Goal: Task Accomplishment & Management: Complete application form

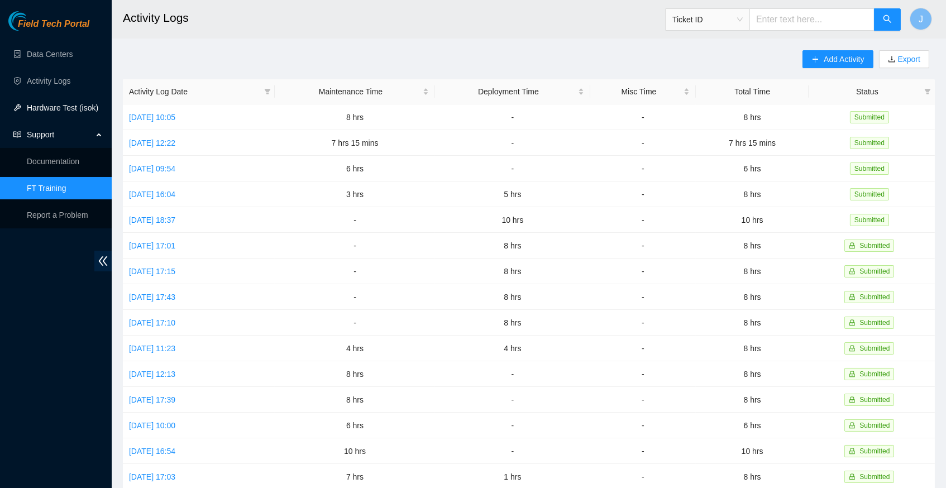
click at [54, 107] on link "Hardware Test (isok)" at bounding box center [62, 107] width 71 height 9
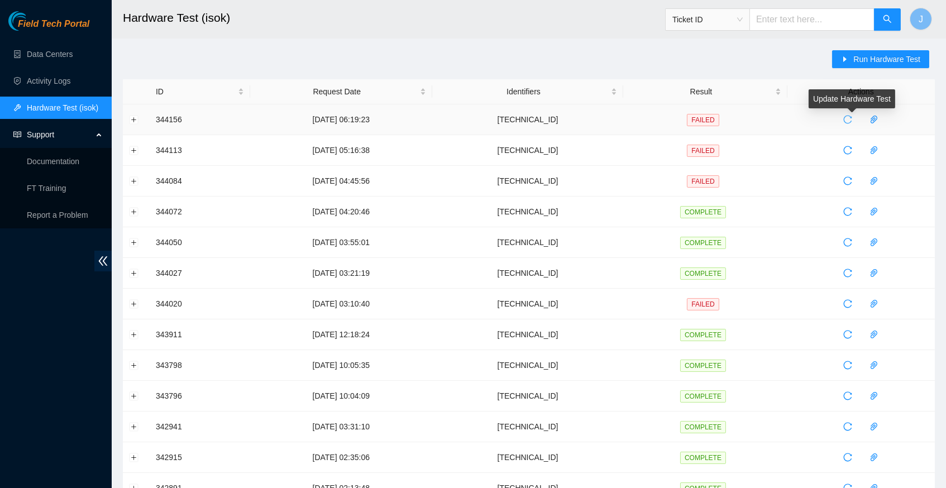
click at [853, 116] on body "Field Tech Portal Data Centers Activity Logs Hardware Test (isok) Support Docum…" at bounding box center [473, 244] width 946 height 488
click at [852, 120] on icon "reload" at bounding box center [847, 119] width 9 height 9
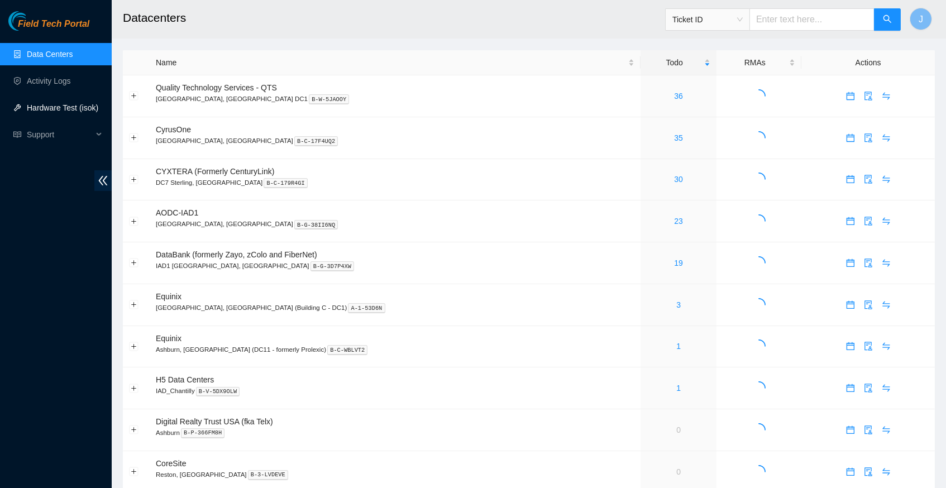
click at [60, 103] on link "Hardware Test (isok)" at bounding box center [62, 107] width 71 height 9
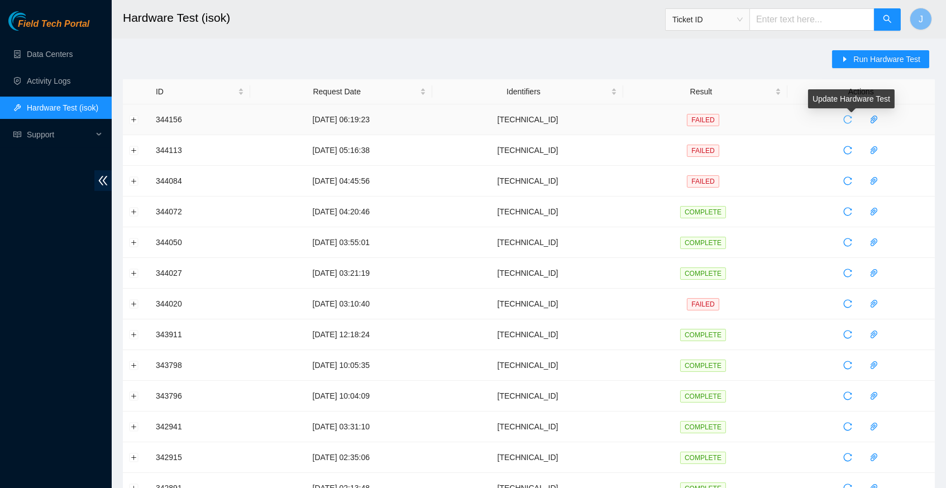
click at [852, 116] on icon "reload" at bounding box center [847, 119] width 9 height 9
click at [137, 117] on button "Expand row" at bounding box center [134, 119] width 9 height 9
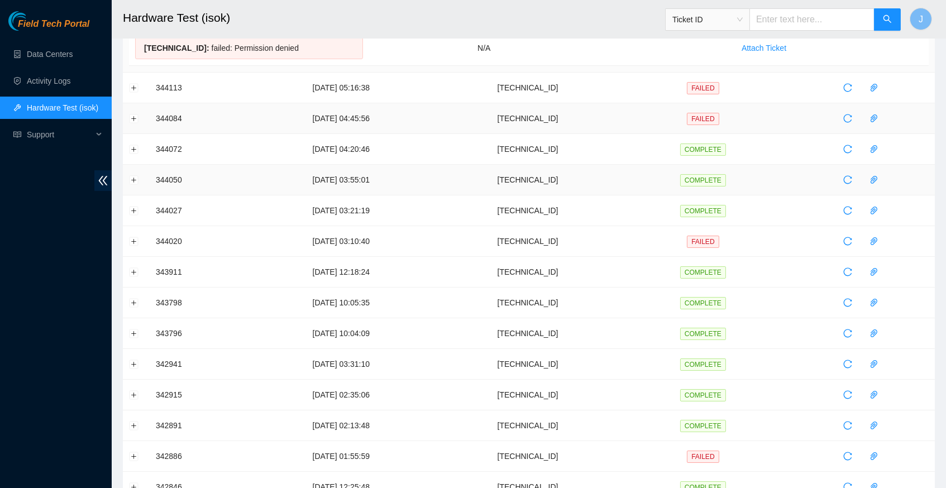
scroll to position [139, 0]
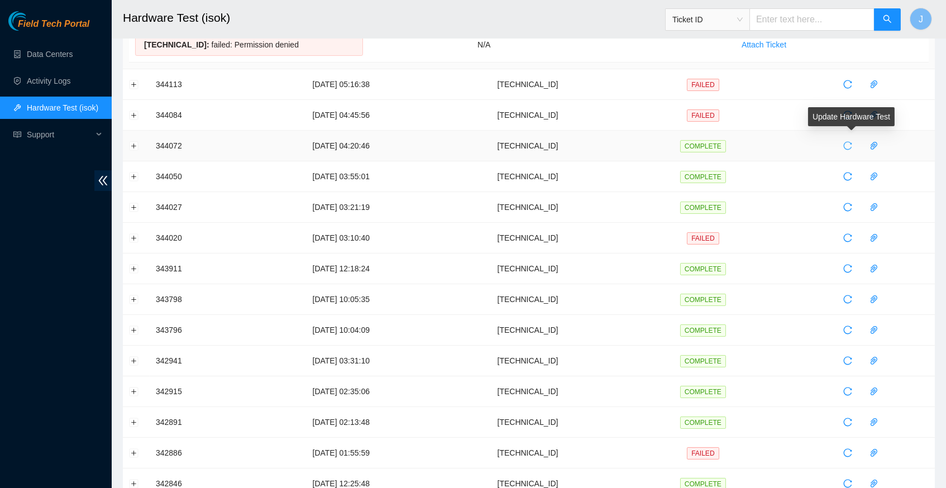
click at [852, 144] on icon "reload" at bounding box center [847, 145] width 9 height 9
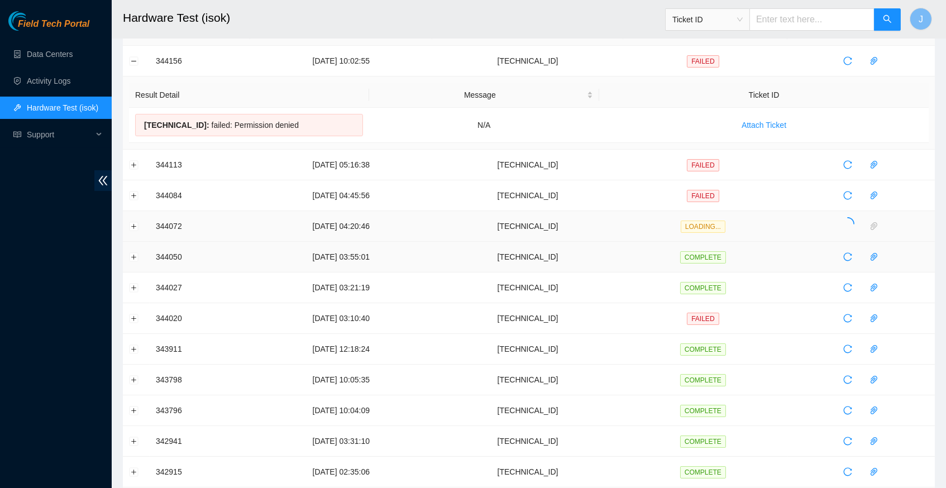
scroll to position [56, 0]
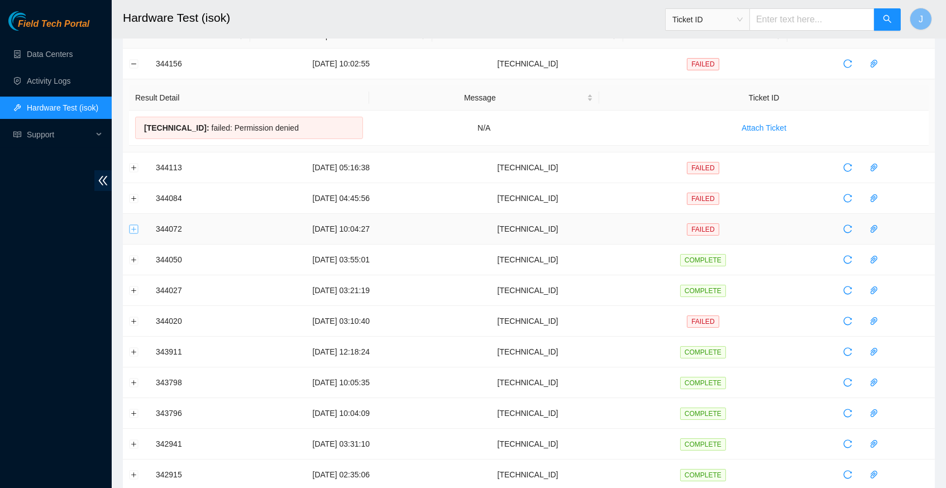
click at [137, 228] on button "Expand row" at bounding box center [134, 229] width 9 height 9
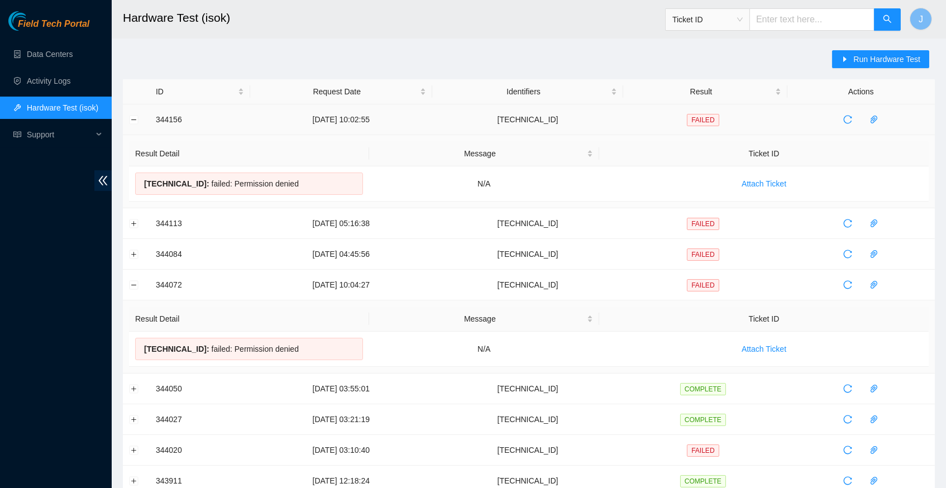
scroll to position [0, 0]
click at [68, 54] on link "Data Centers" at bounding box center [50, 54] width 46 height 9
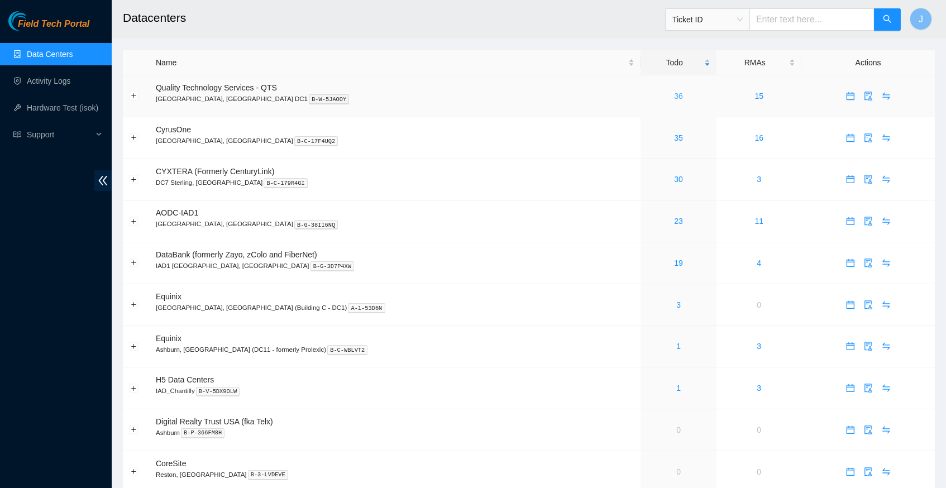
click at [674, 92] on link "36" at bounding box center [678, 96] width 9 height 9
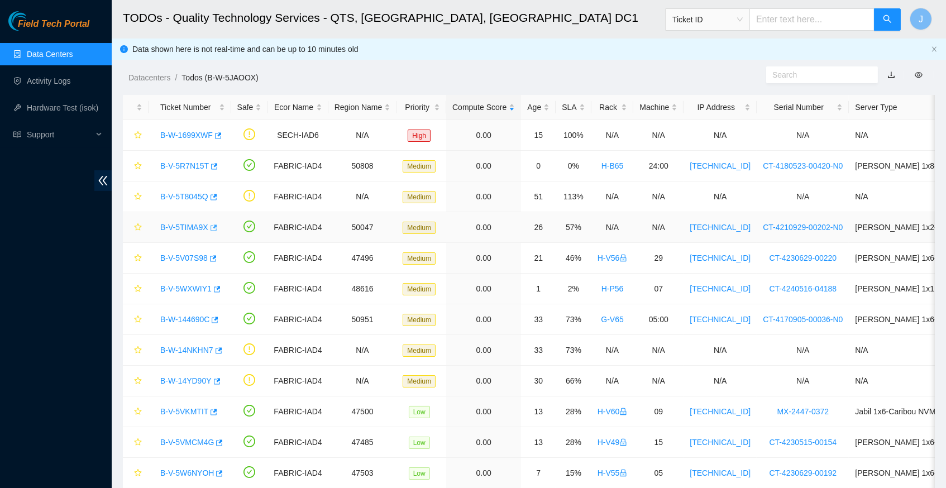
click at [217, 227] on icon "button" at bounding box center [213, 228] width 8 height 8
click at [68, 106] on link "Hardware Test (isok)" at bounding box center [62, 107] width 71 height 9
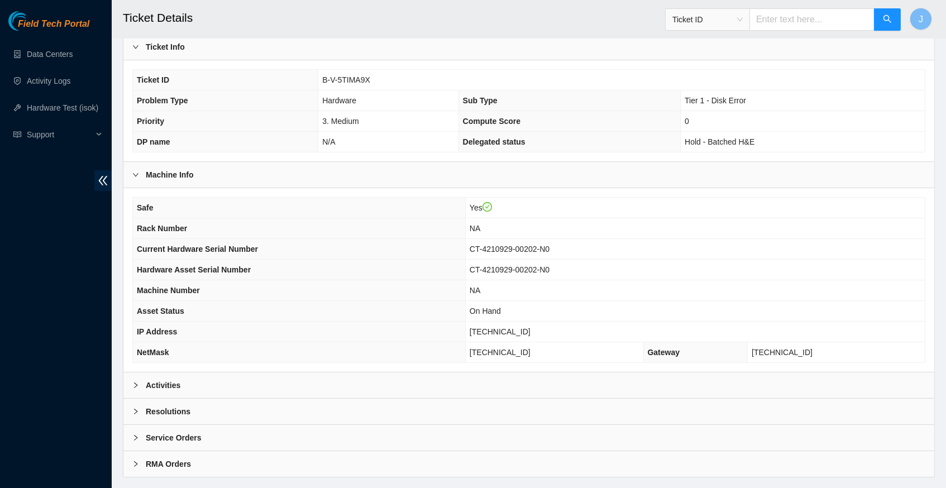
scroll to position [235, 0]
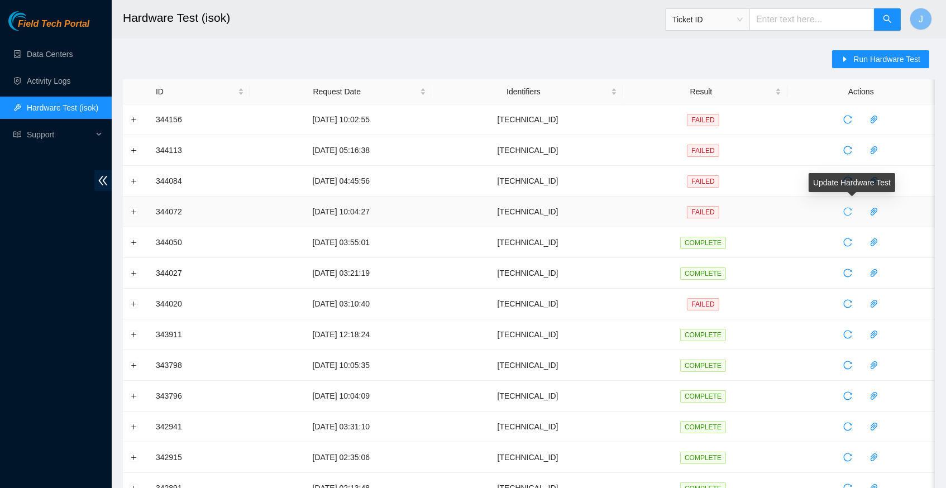
click at [852, 211] on icon "reload" at bounding box center [847, 211] width 9 height 9
click at [852, 213] on icon "reload" at bounding box center [847, 211] width 9 height 9
click at [852, 212] on icon "reload" at bounding box center [847, 211] width 9 height 9
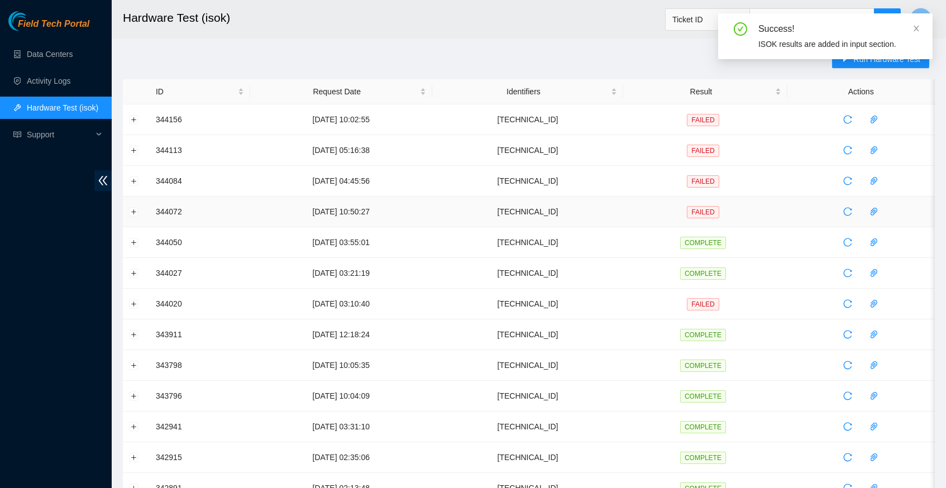
click at [373, 44] on main "Hardware Test (isok) Ticket ID J Run Hardware Test ID Request Date Identifiers …" at bounding box center [529, 383] width 834 height 766
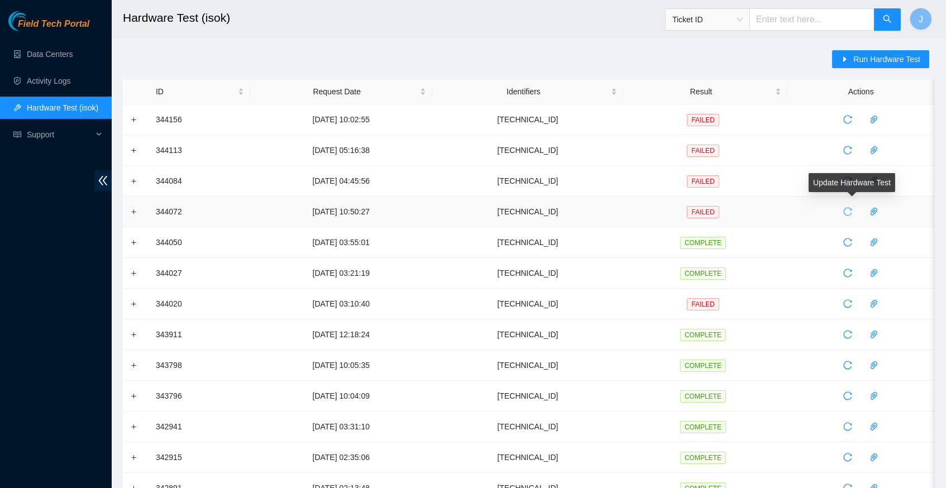
click at [852, 211] on icon "reload" at bounding box center [847, 211] width 9 height 9
click at [62, 51] on link "Data Centers" at bounding box center [50, 54] width 46 height 9
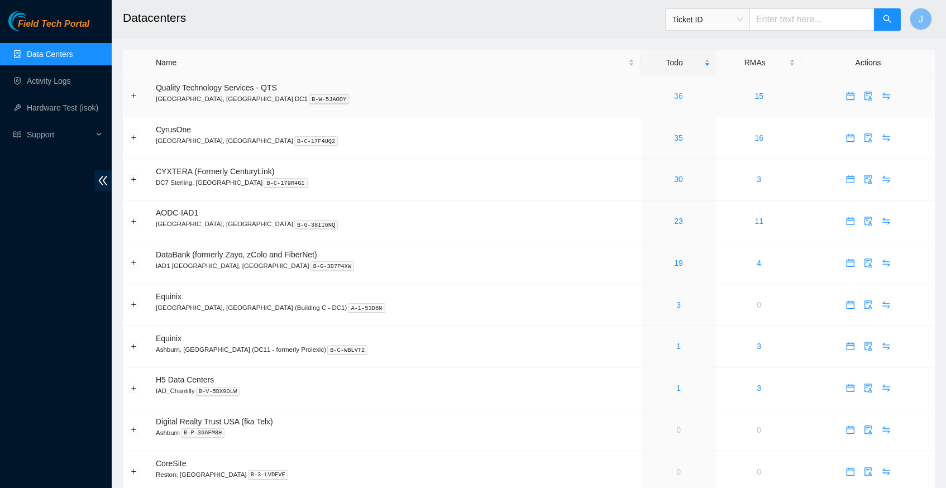
click at [674, 96] on link "36" at bounding box center [678, 96] width 9 height 9
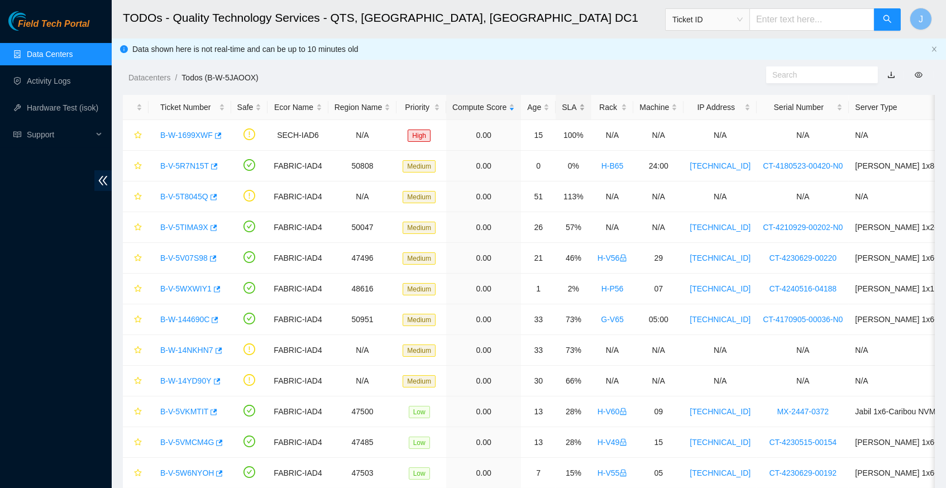
click at [583, 102] on div "SLA" at bounding box center [573, 107] width 23 height 12
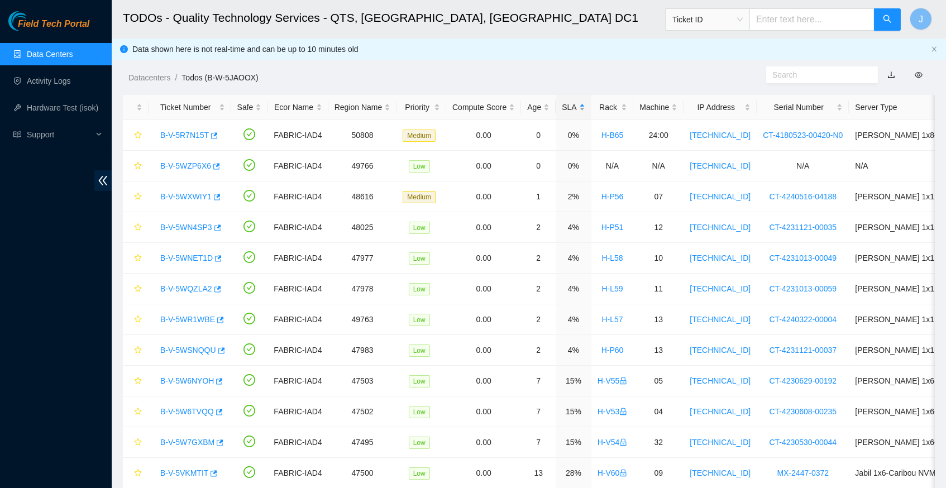
click at [583, 102] on div "SLA" at bounding box center [573, 107] width 23 height 12
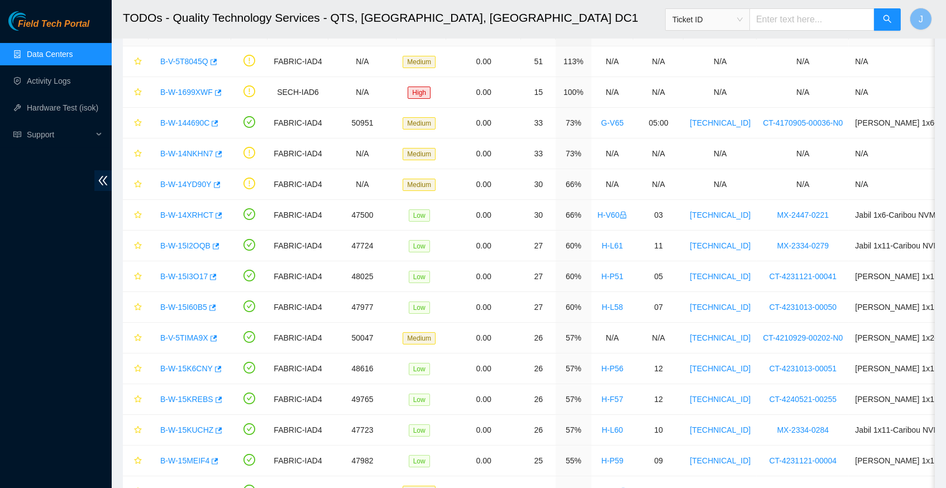
scroll to position [64, 0]
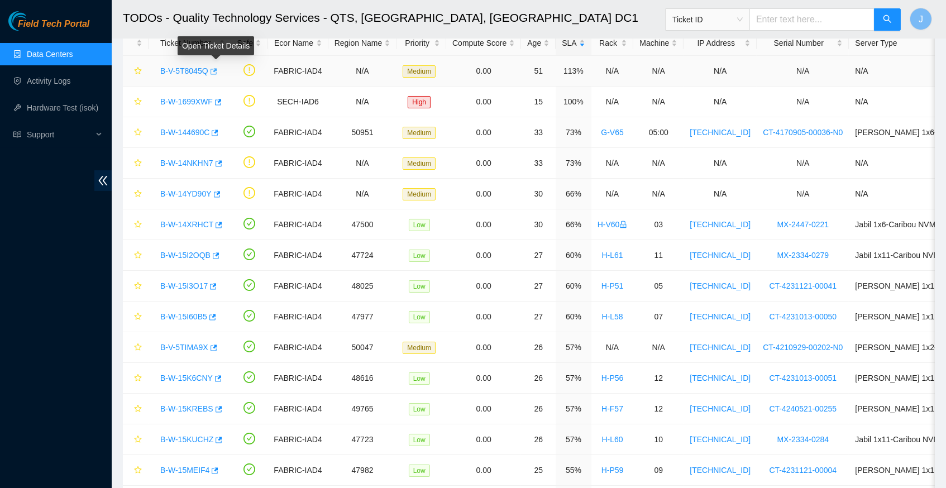
click at [217, 70] on icon "button" at bounding box center [213, 72] width 8 height 8
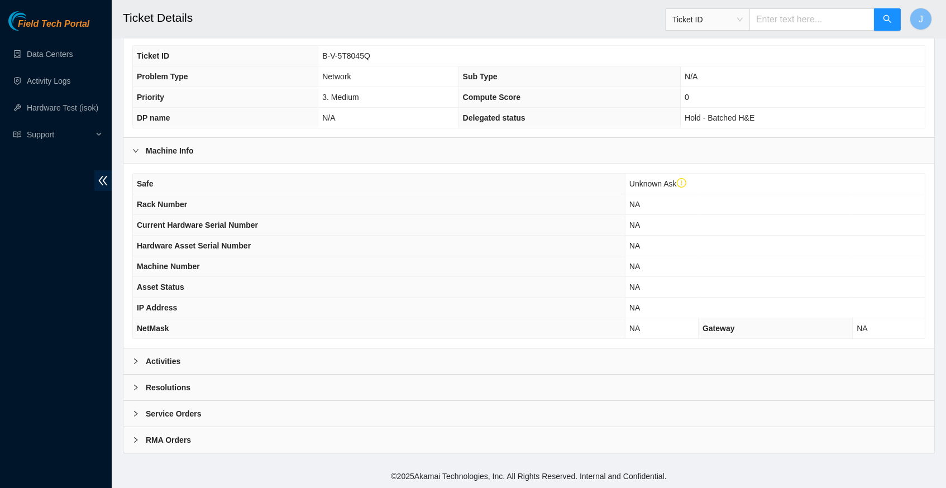
scroll to position [279, 0]
click at [139, 362] on icon "right" at bounding box center [135, 361] width 7 height 7
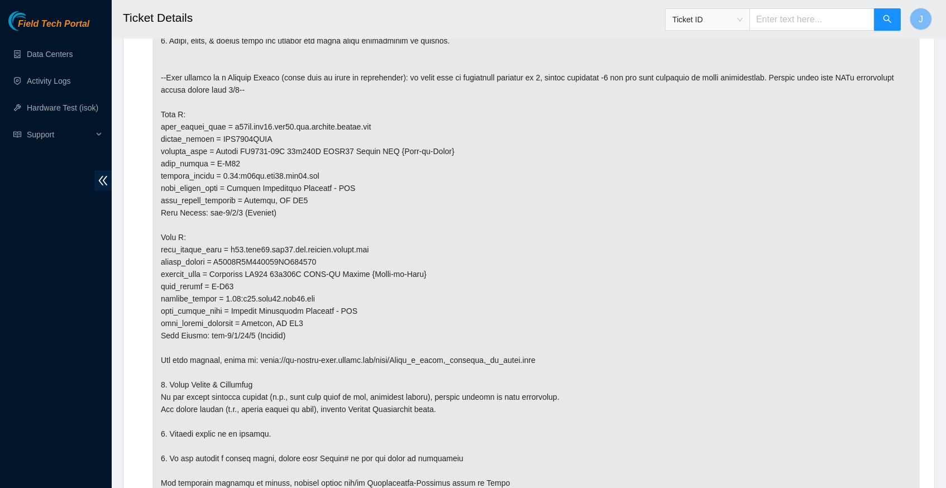
scroll to position [704, 0]
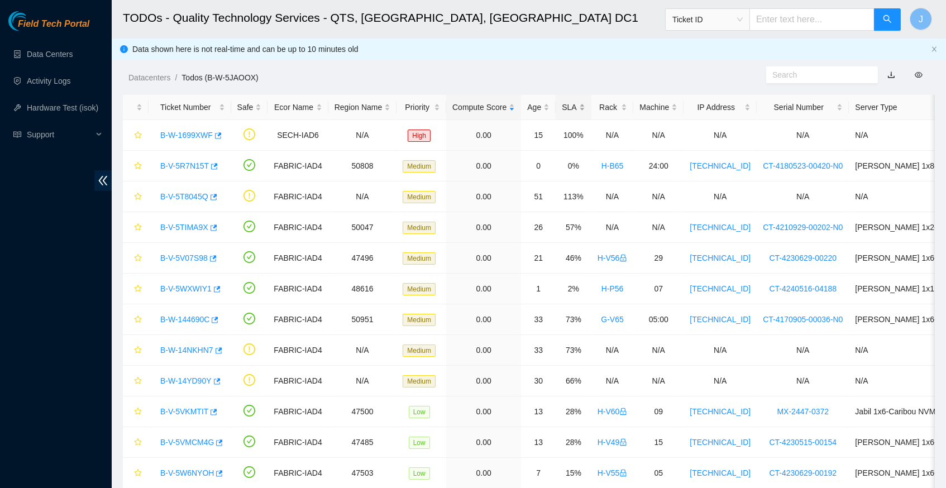
click at [585, 105] on div "SLA" at bounding box center [573, 107] width 23 height 12
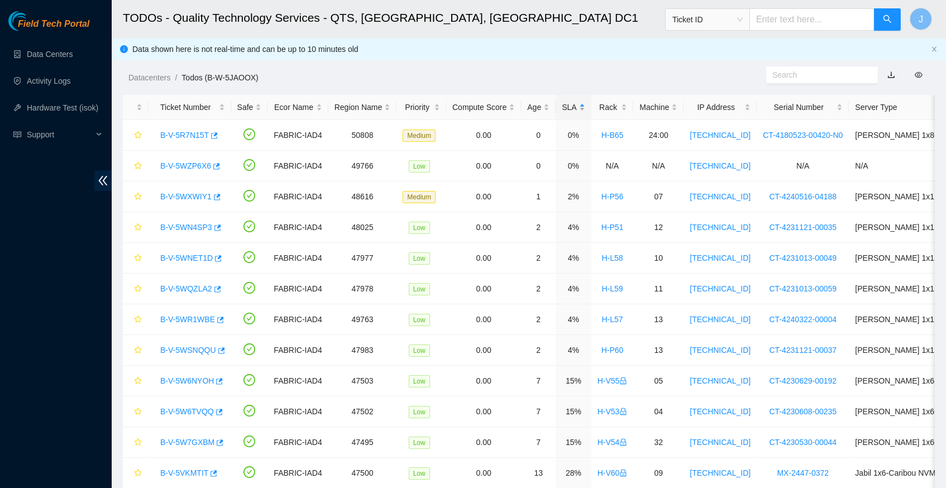
click at [585, 105] on div "SLA" at bounding box center [573, 107] width 23 height 12
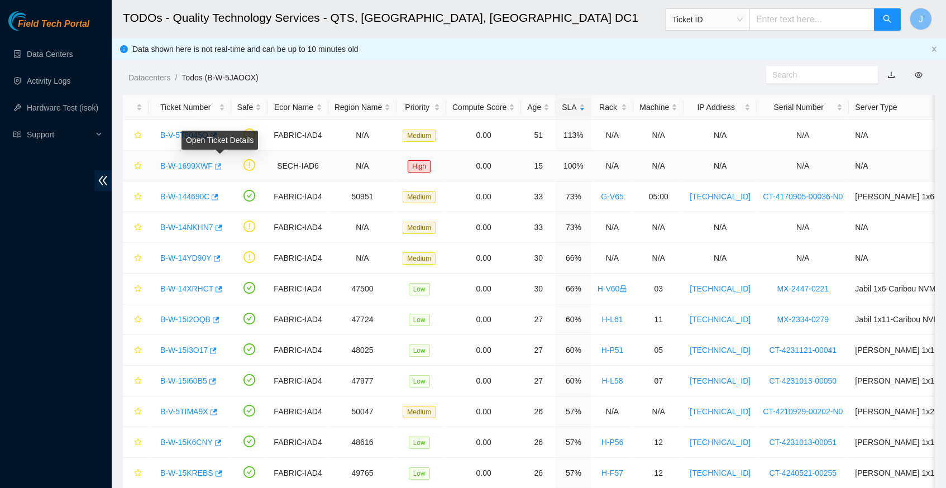
click at [222, 164] on icon "button" at bounding box center [218, 166] width 7 height 6
click at [222, 225] on icon "button" at bounding box center [218, 228] width 8 height 8
click at [61, 56] on link "Data Centers" at bounding box center [50, 54] width 46 height 9
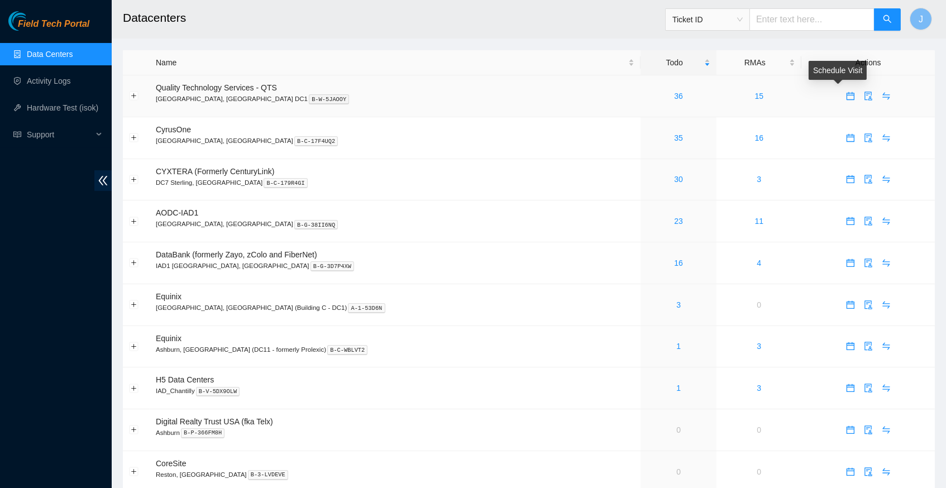
click at [846, 92] on icon "calendar" at bounding box center [850, 96] width 8 height 8
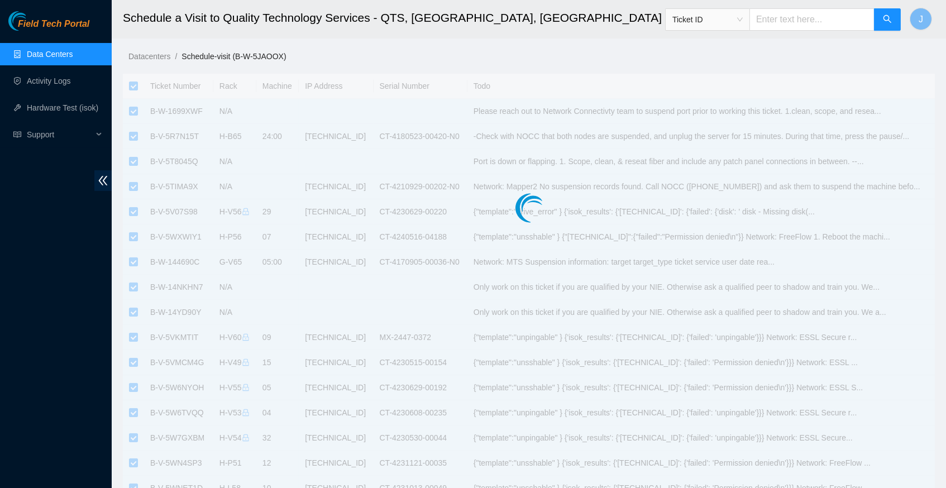
checkbox input "true"
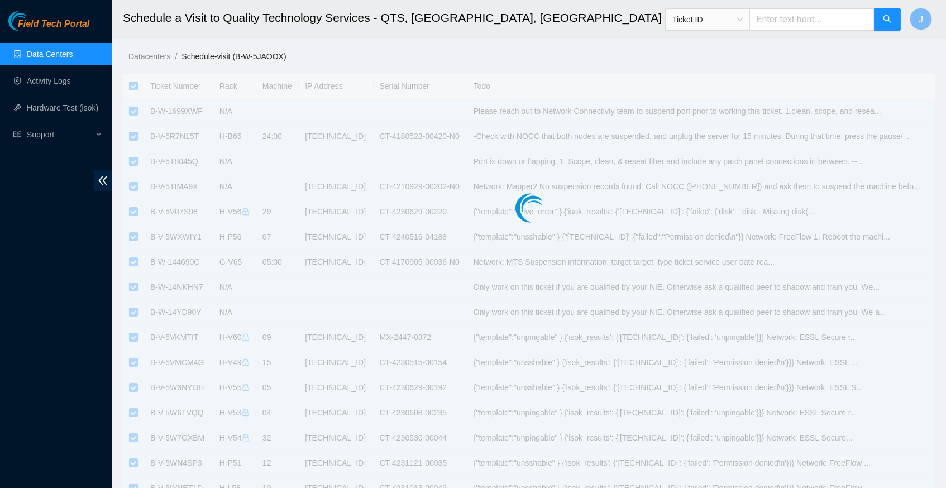
checkbox input "true"
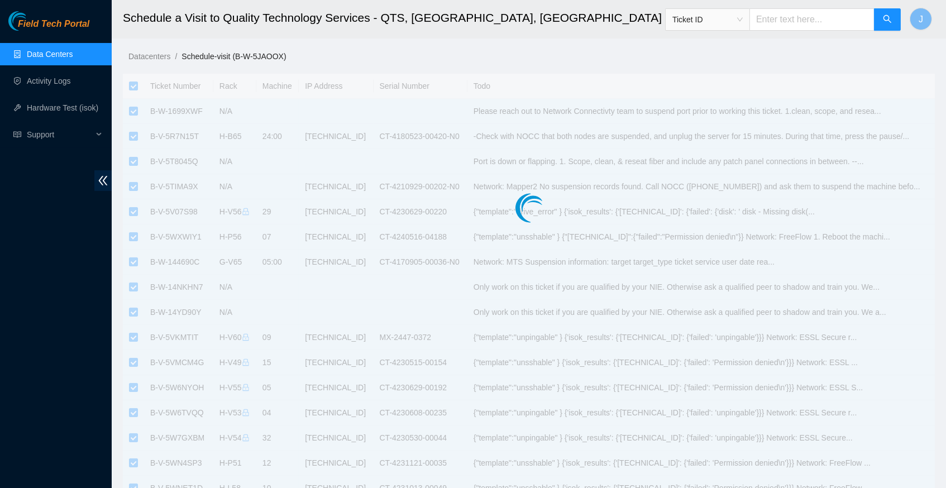
checkbox input "true"
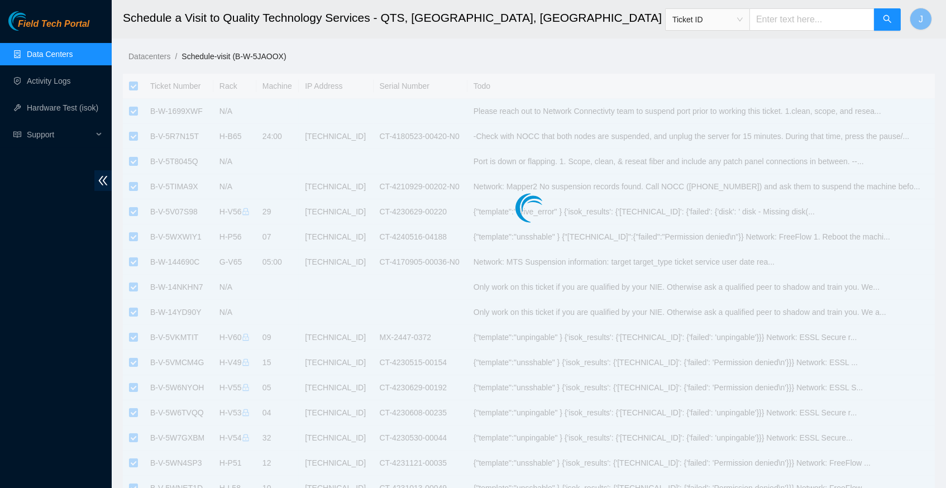
checkbox input "true"
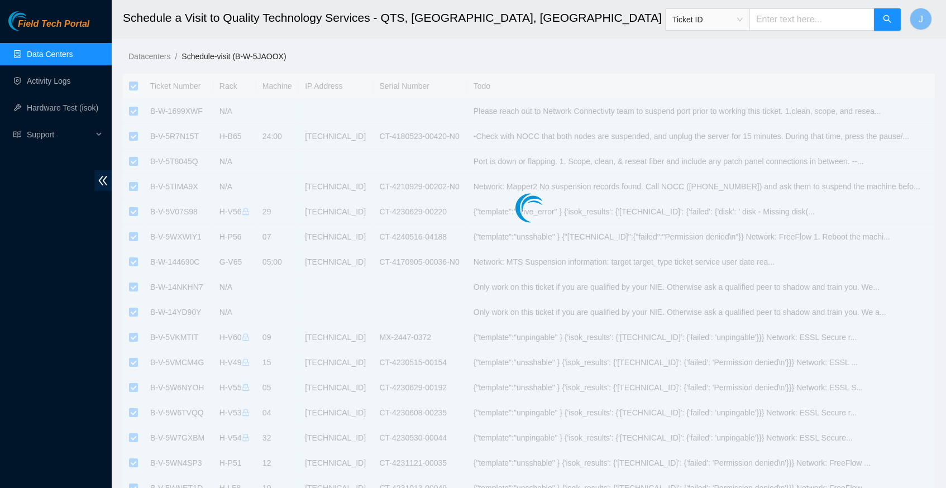
checkbox input "true"
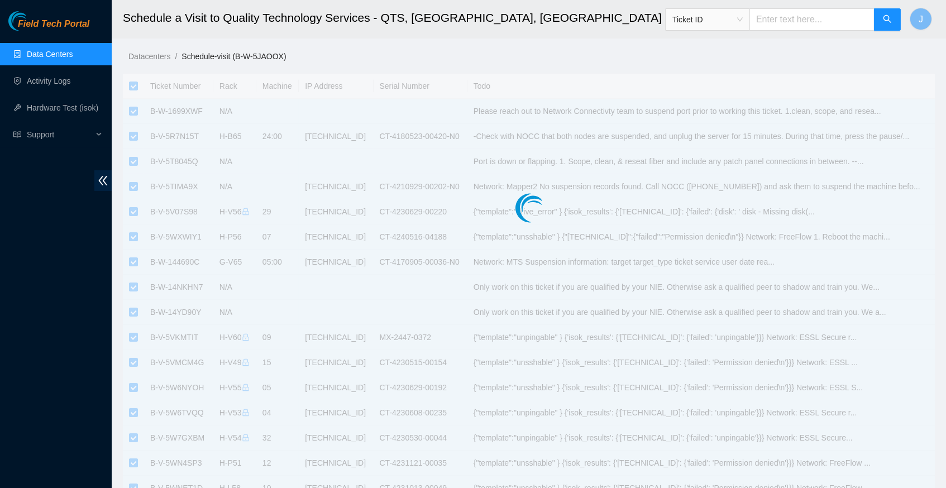
checkbox input "true"
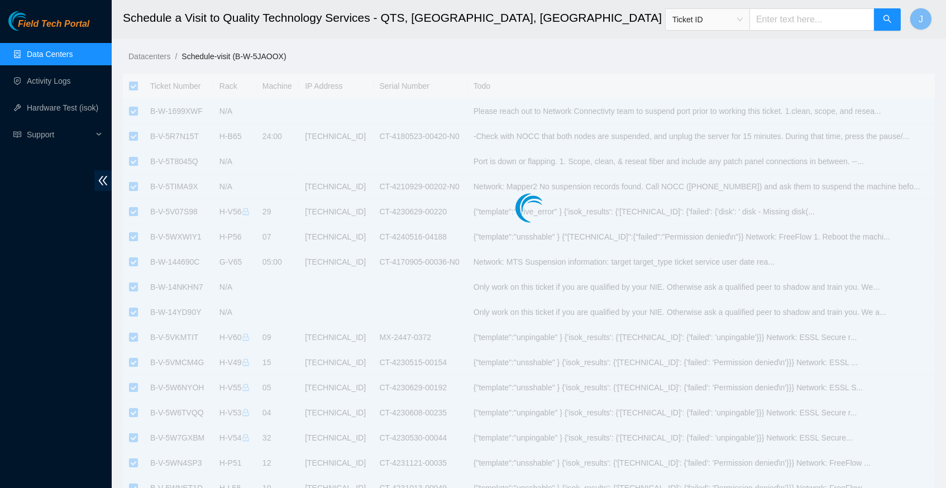
checkbox input "true"
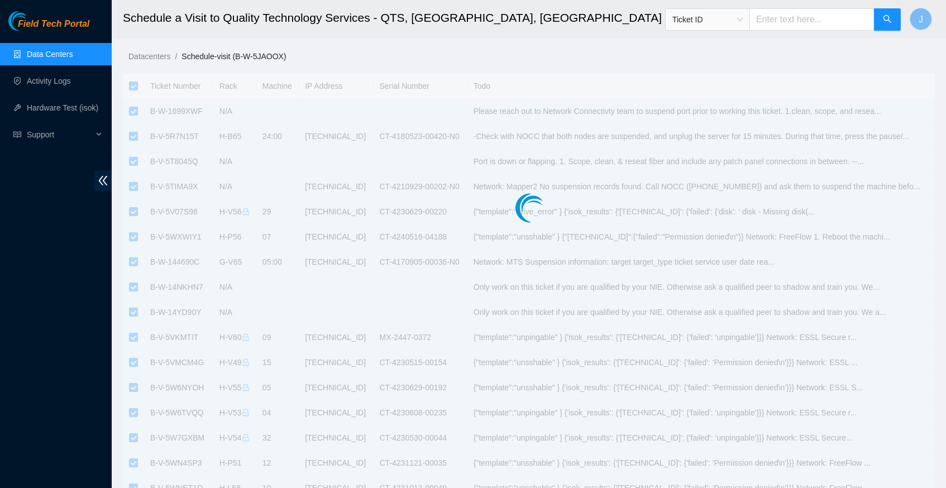
checkbox input "true"
type input "2025-10-01 11:51"
type input "2025-10-02 11:50"
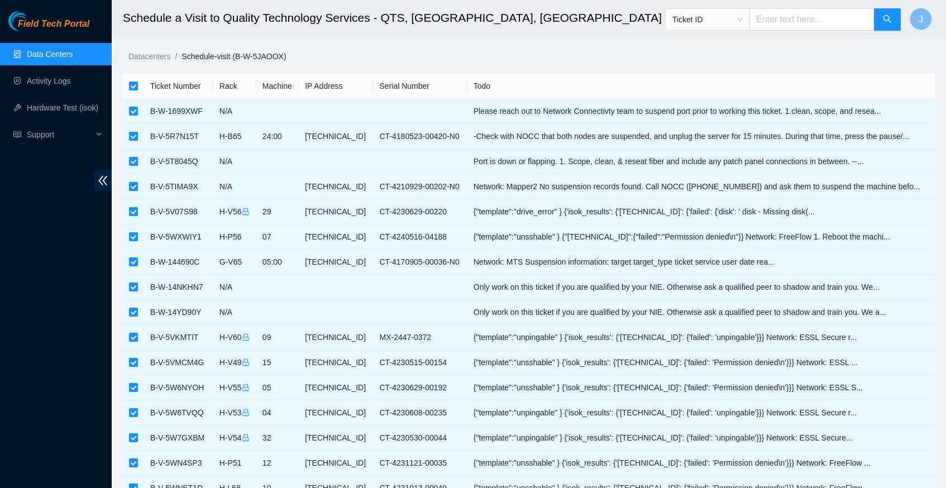
click at [127, 86] on th at bounding box center [133, 86] width 21 height 25
click at [135, 87] on input "checkbox" at bounding box center [133, 86] width 9 height 9
checkbox input "false"
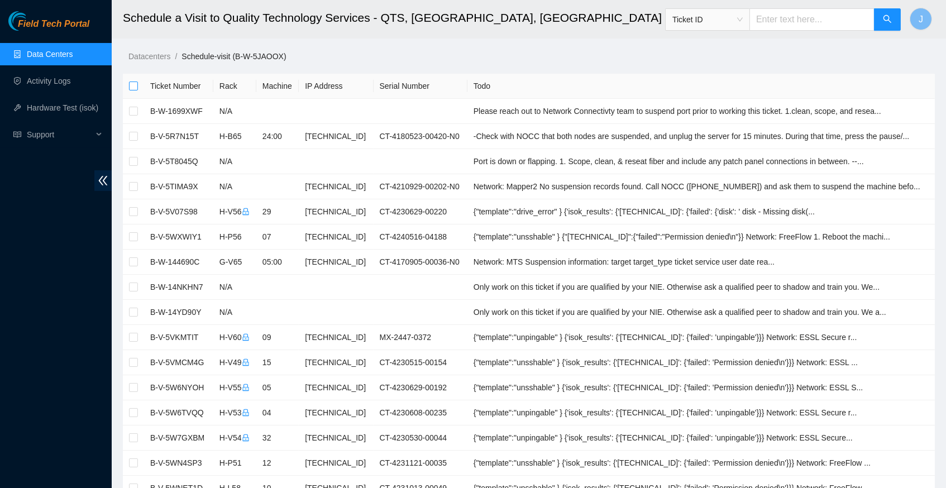
checkbox input "false"
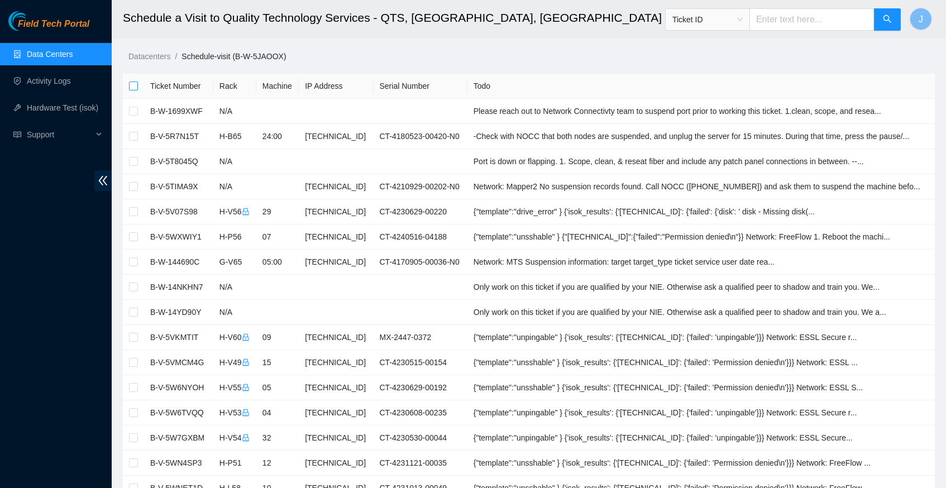
checkbox input "false"
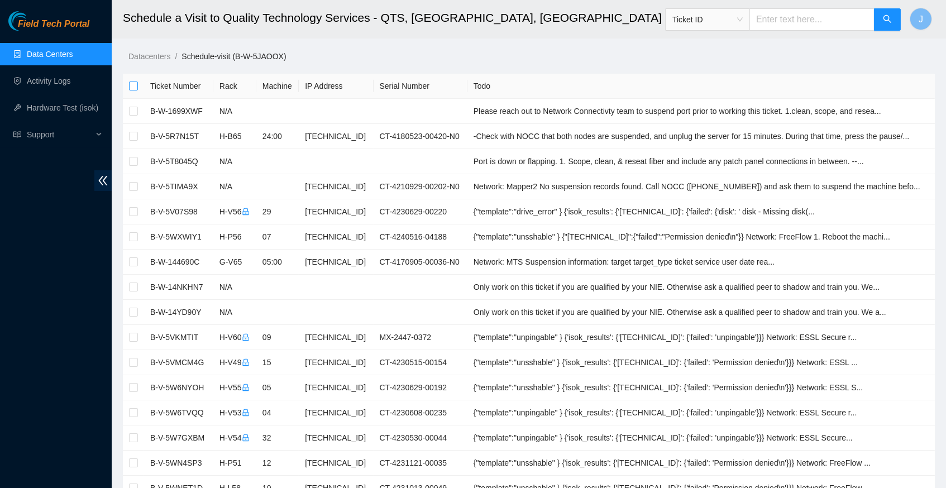
checkbox input "false"
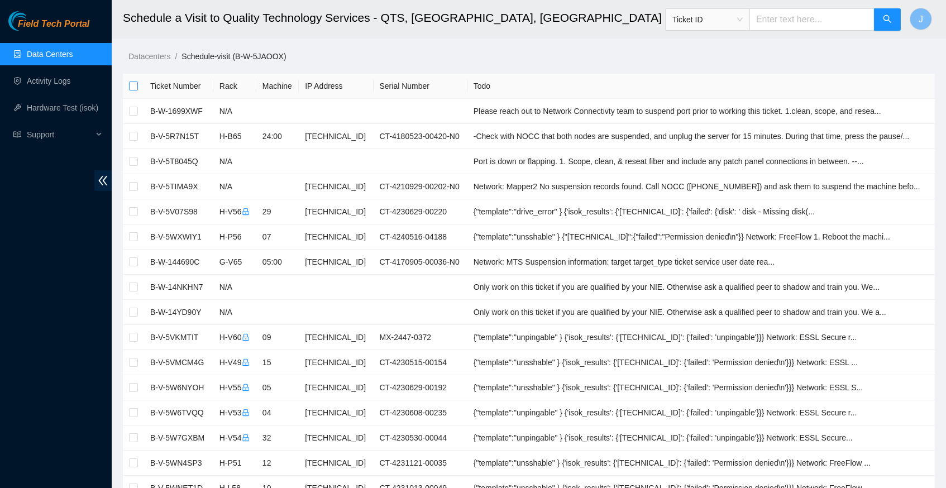
checkbox input "false"
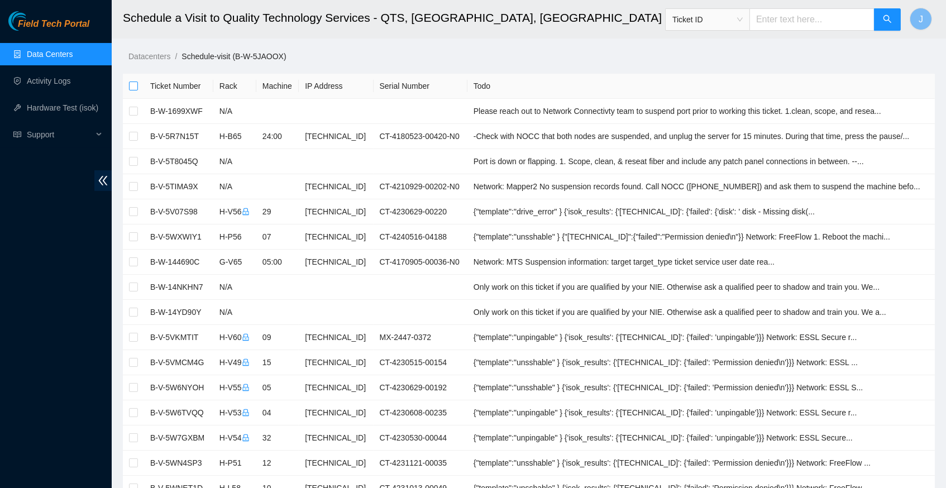
checkbox input "false"
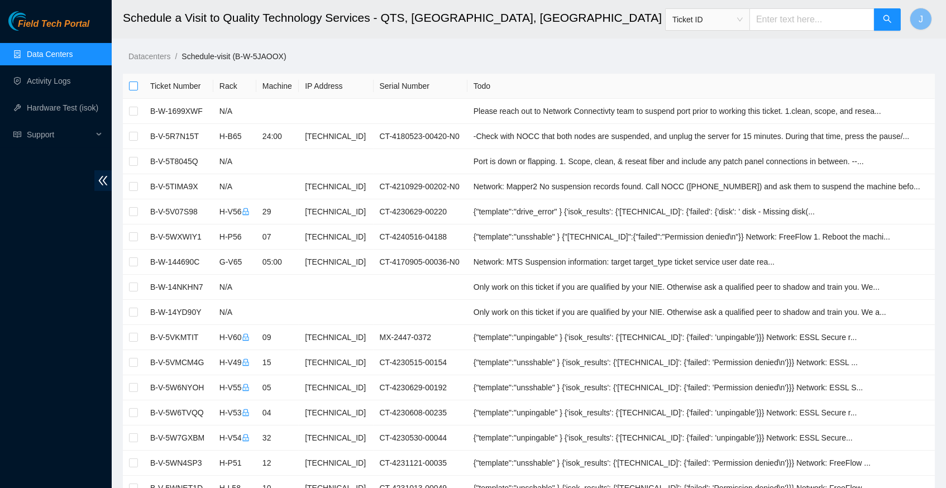
checkbox input "false"
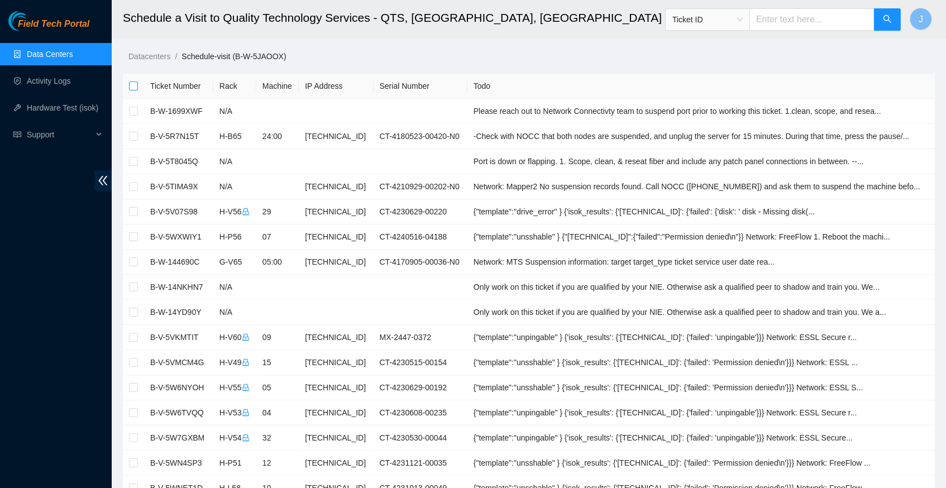
checkbox input "false"
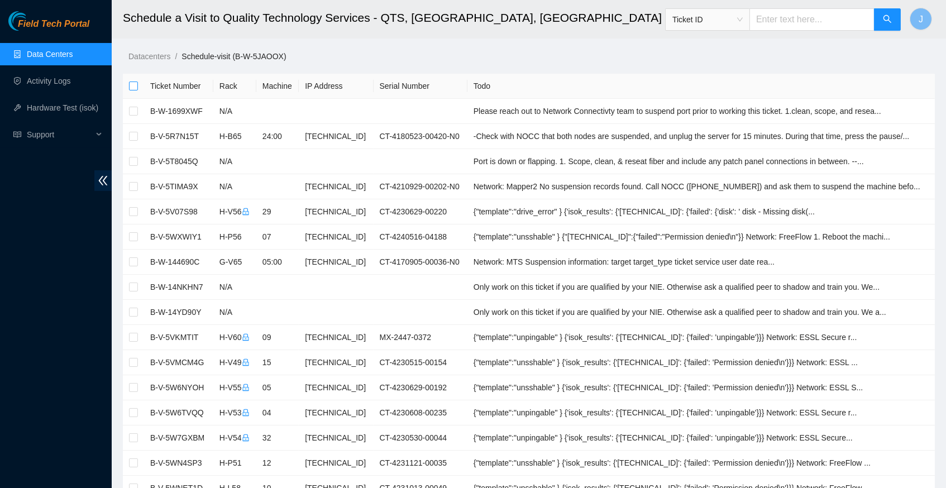
checkbox input "false"
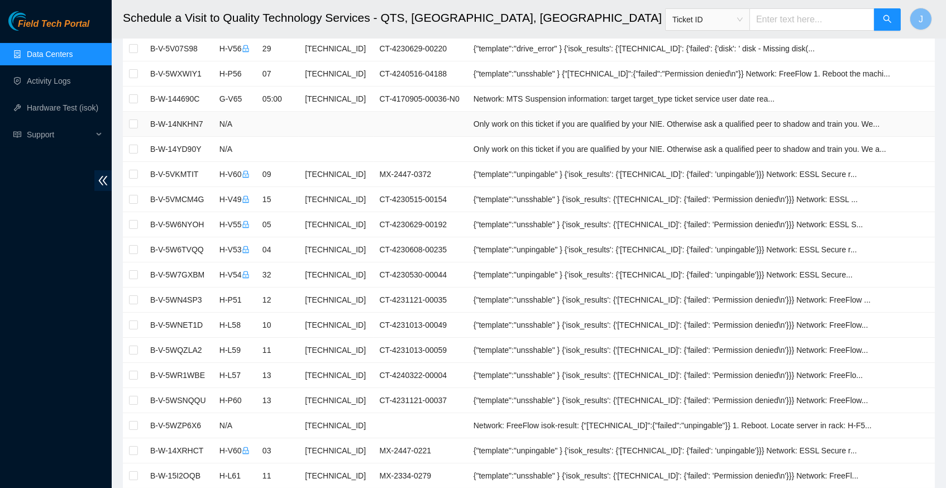
scroll to position [166, 0]
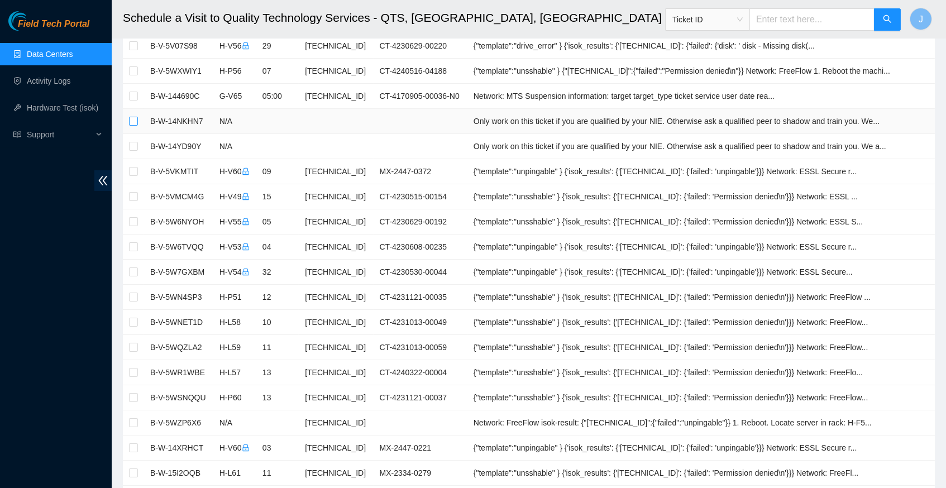
click at [135, 123] on input "checkbox" at bounding box center [133, 121] width 9 height 9
checkbox input "true"
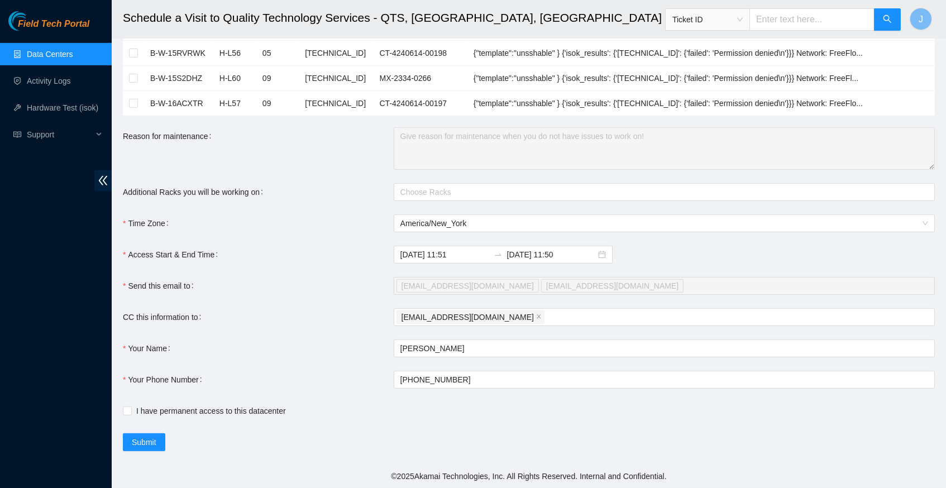
scroll to position [896, 0]
click at [431, 194] on div at bounding box center [659, 191] width 524 height 13
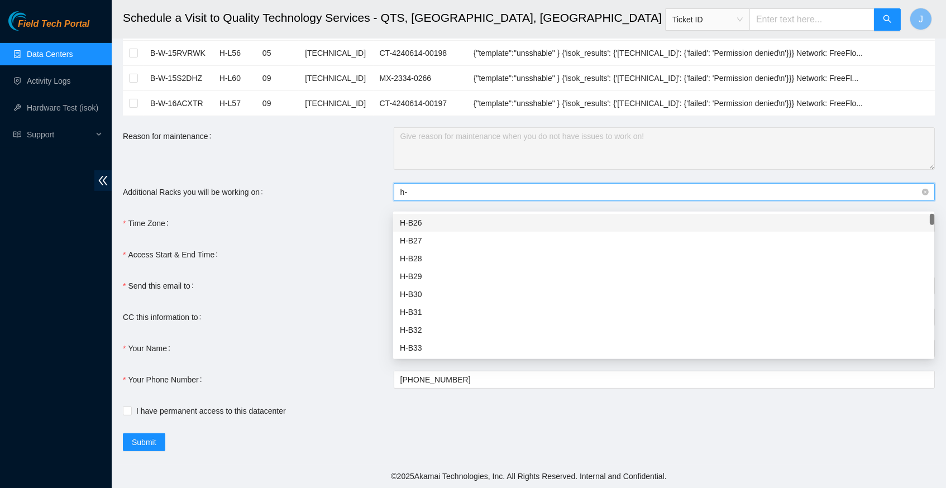
type input "h-v"
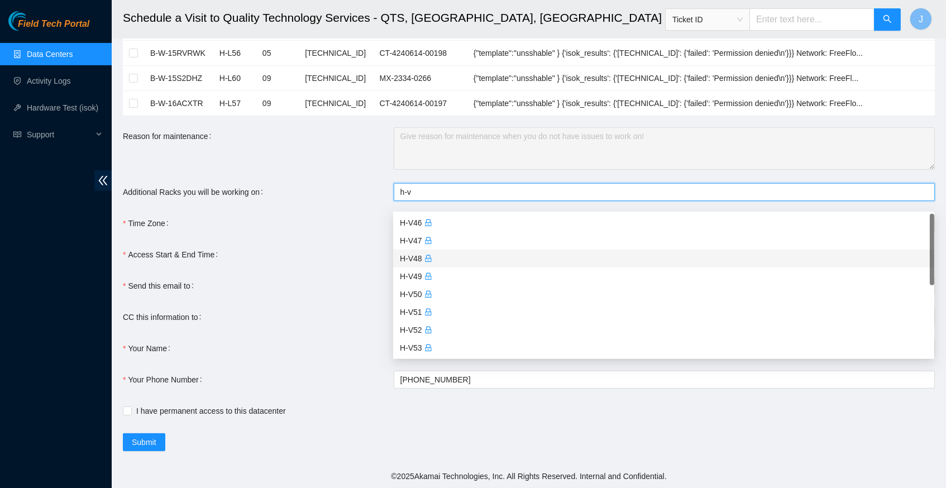
click at [440, 252] on div "H-V48" at bounding box center [664, 258] width 528 height 12
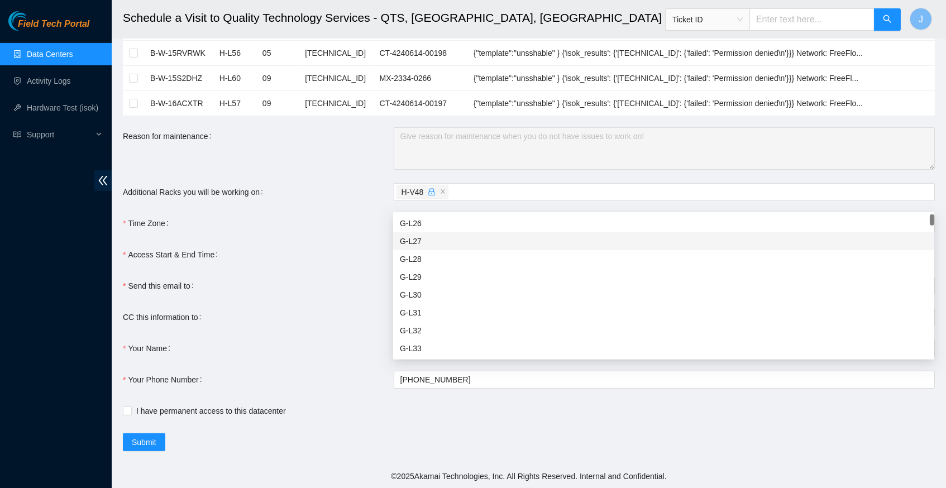
click at [370, 223] on div "Time Zone" at bounding box center [258, 223] width 271 height 18
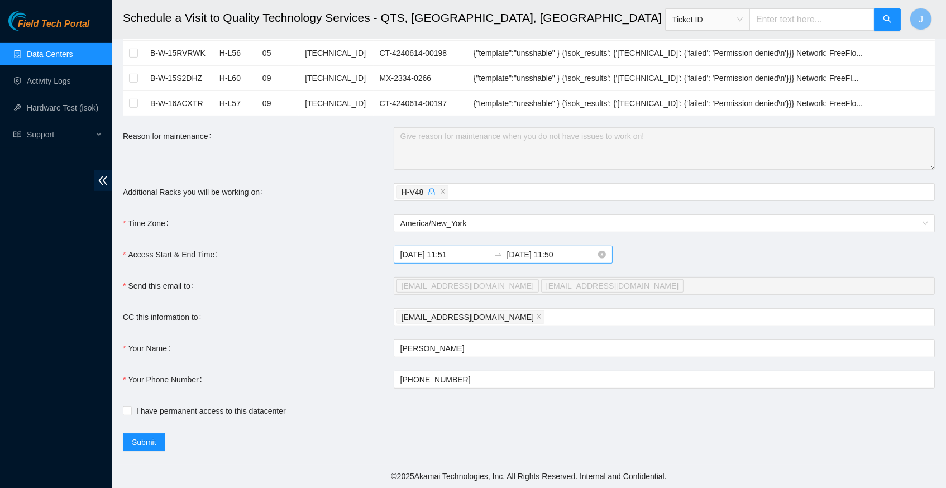
click at [581, 258] on input "2025-10-02 11:50" at bounding box center [551, 255] width 89 height 12
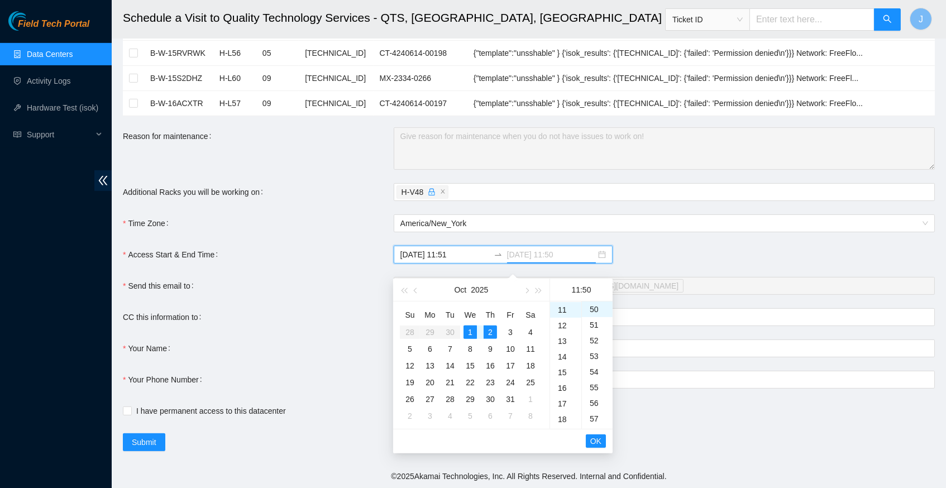
click at [471, 326] on div "1" at bounding box center [470, 332] width 13 height 13
click at [564, 303] on div "23" at bounding box center [565, 311] width 31 height 16
click at [591, 303] on div "59" at bounding box center [597, 311] width 31 height 16
type input "2025-10-01 23:59"
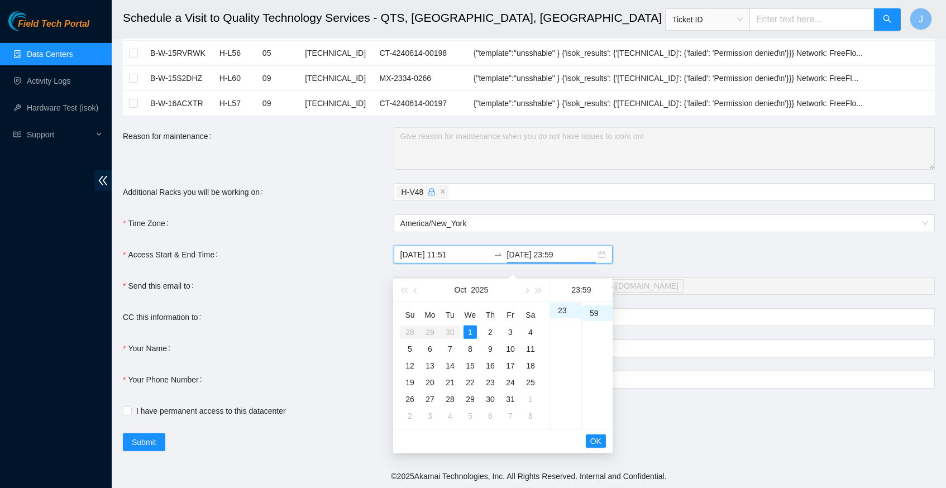
scroll to position [922, 0]
click at [598, 435] on span "OK" at bounding box center [595, 441] width 11 height 12
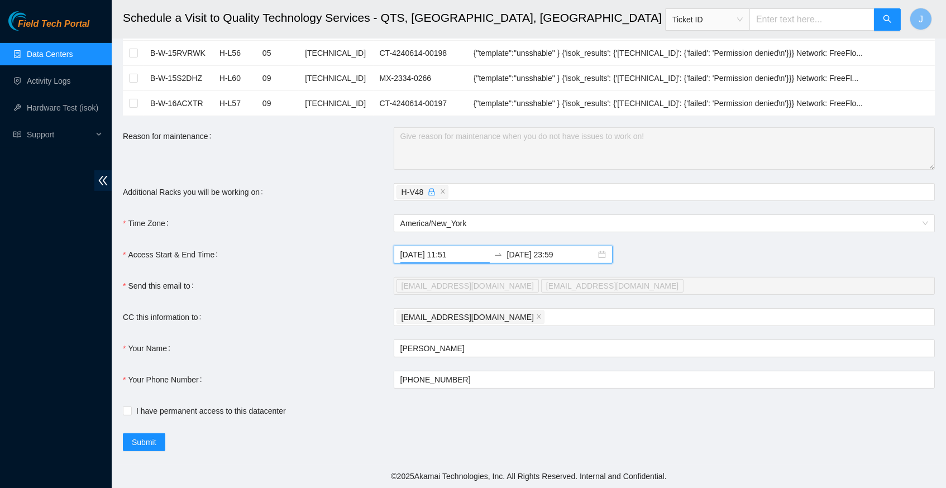
click at [303, 232] on div "Time Zone" at bounding box center [258, 223] width 271 height 18
click at [144, 441] on span "Submit" at bounding box center [144, 442] width 25 height 12
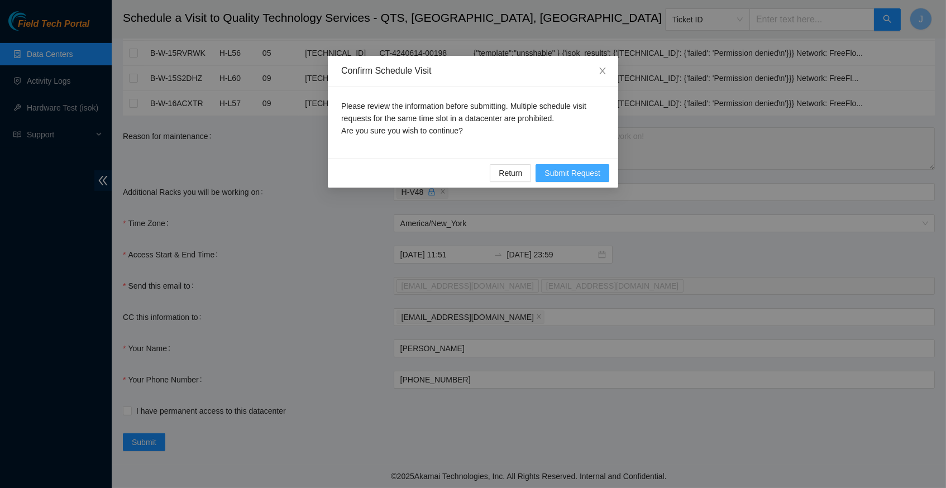
click at [572, 173] on span "Submit Request" at bounding box center [573, 173] width 56 height 12
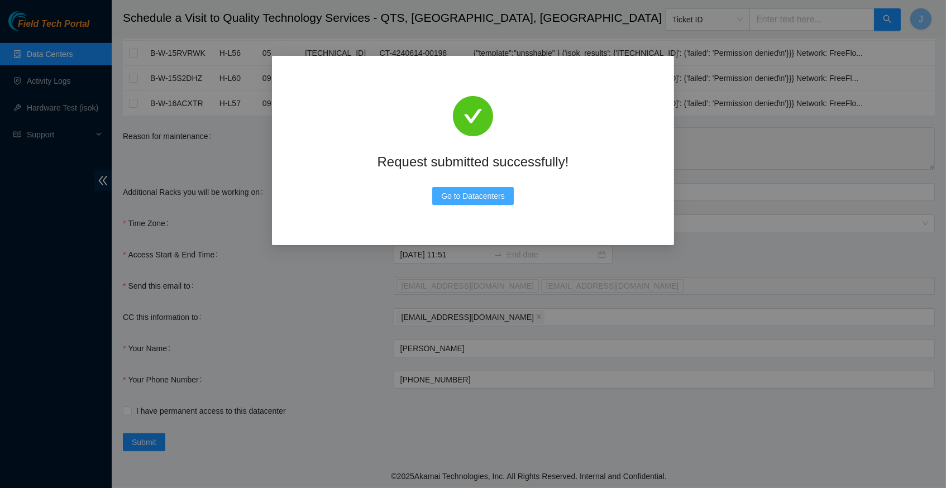
click at [466, 203] on button "Go to Datacenters" at bounding box center [473, 196] width 82 height 18
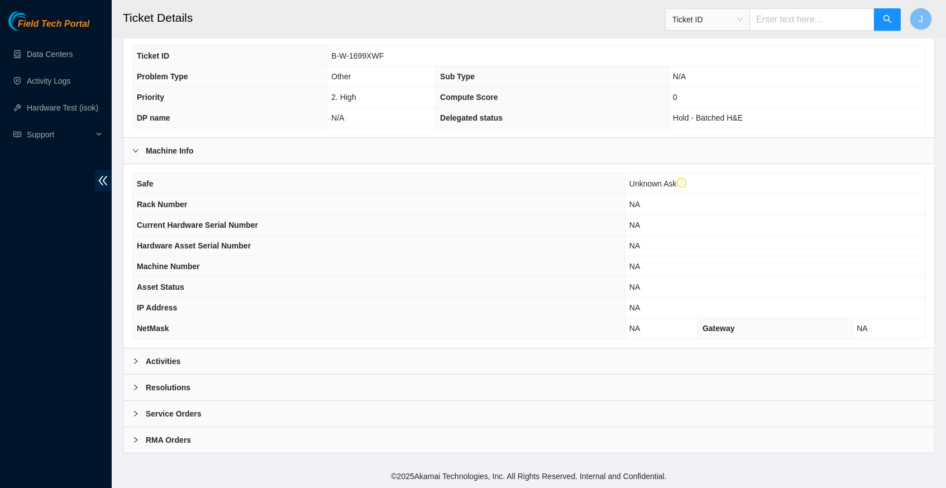
click at [135, 362] on icon "right" at bounding box center [135, 361] width 7 height 7
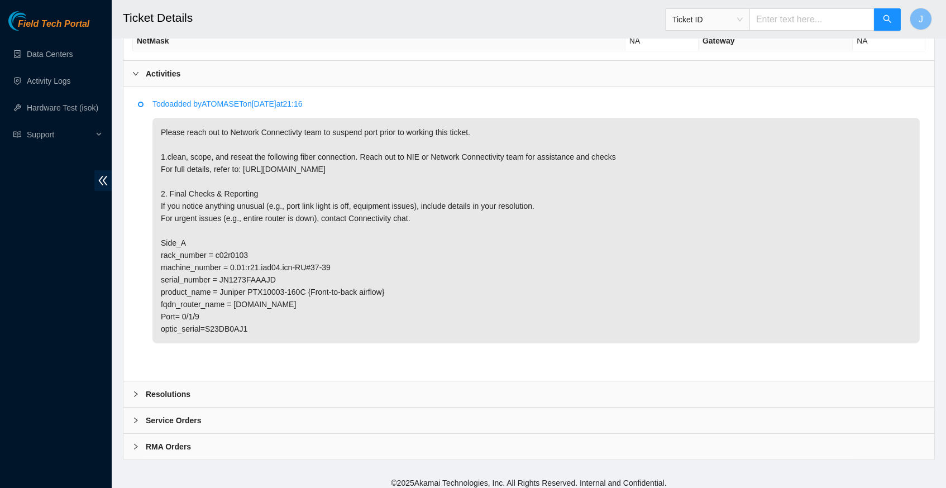
scroll to position [565, 0]
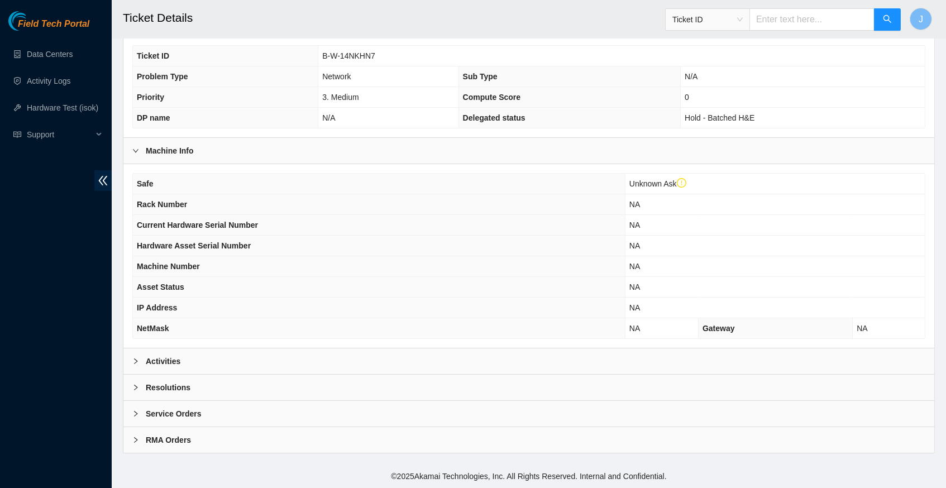
scroll to position [279, 0]
click at [138, 362] on icon "right" at bounding box center [135, 361] width 7 height 7
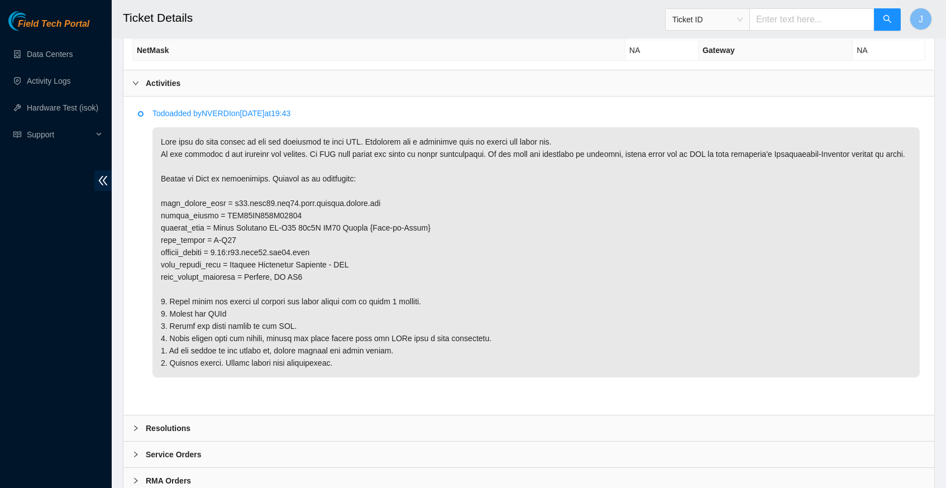
scroll to position [554, 0]
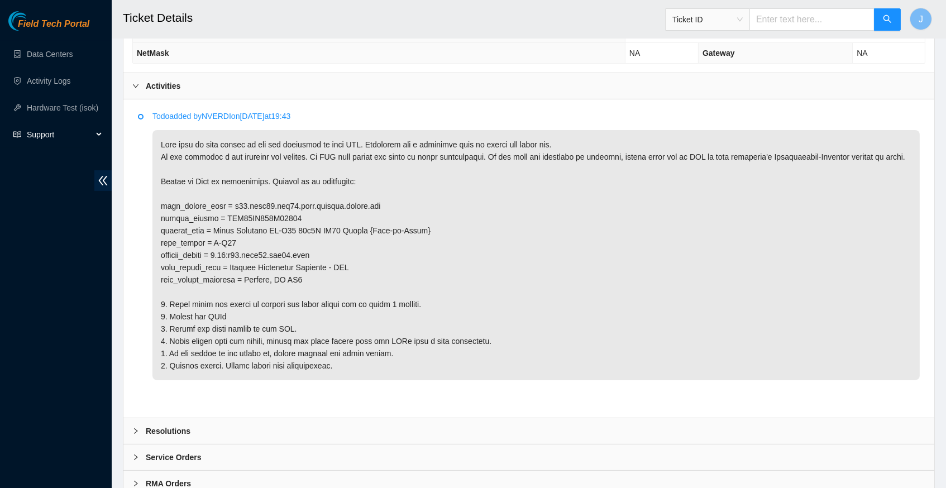
click at [53, 132] on span "Support" at bounding box center [60, 134] width 66 height 22
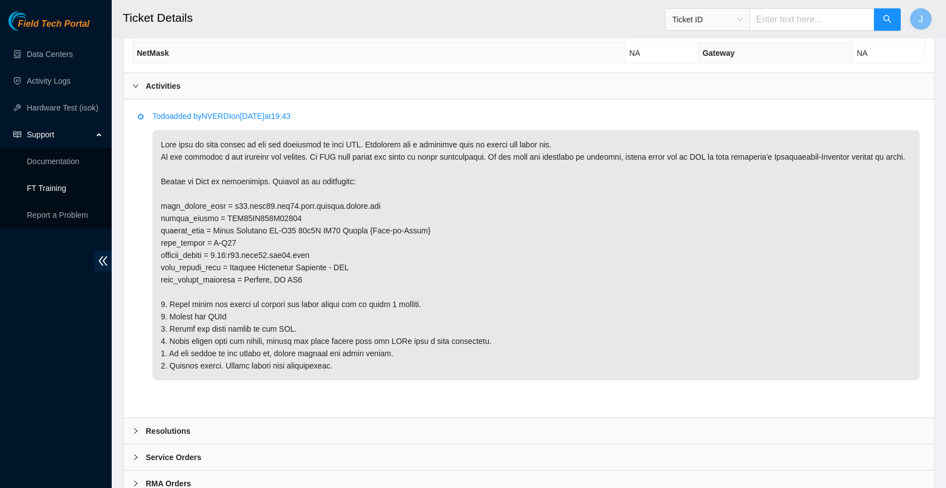
click at [64, 187] on link "FT Training" at bounding box center [47, 188] width 40 height 9
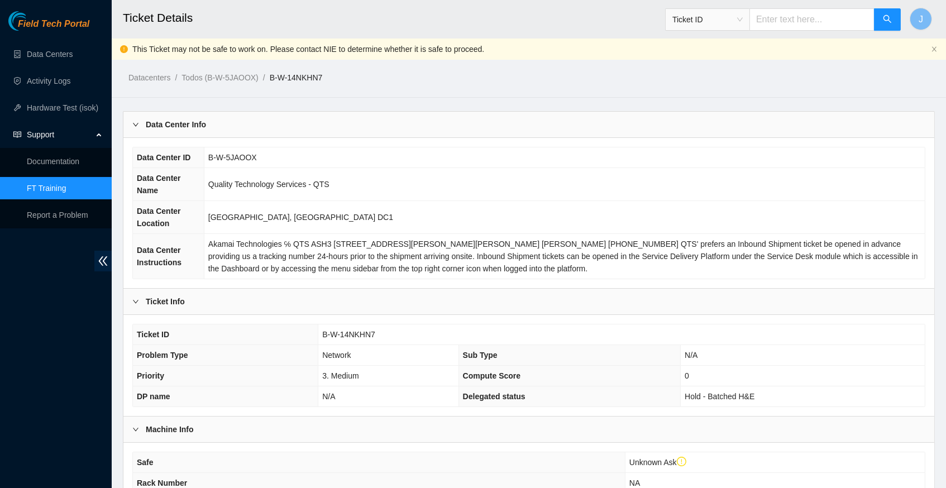
scroll to position [0, 0]
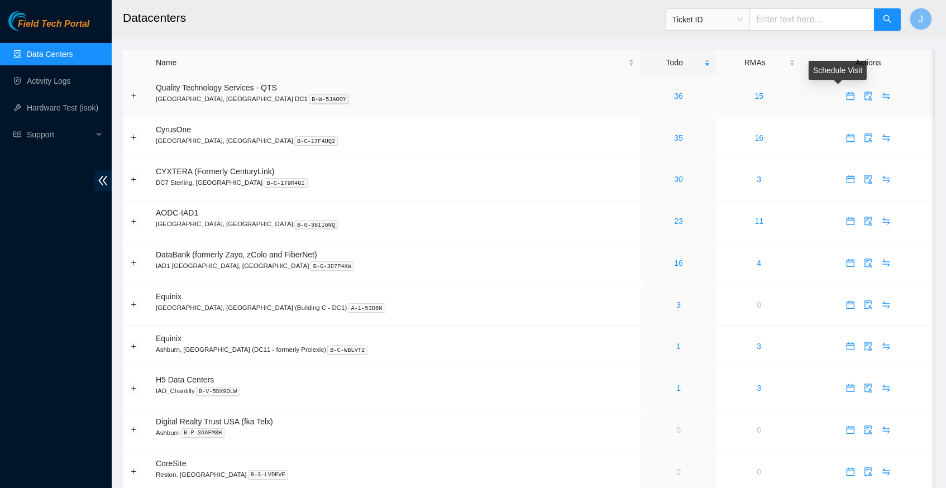
click at [846, 95] on icon "calendar" at bounding box center [850, 96] width 9 height 9
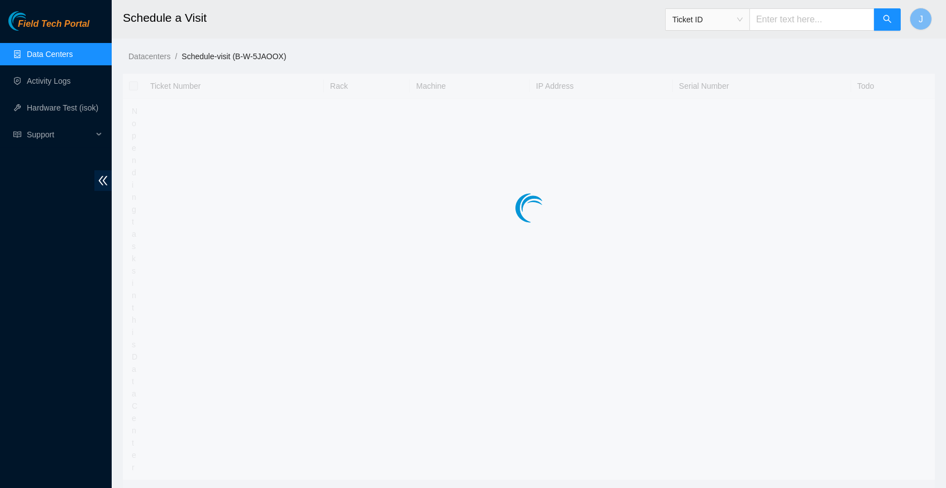
type input "[DATE] 12:42"
type input "[DATE] 12:41"
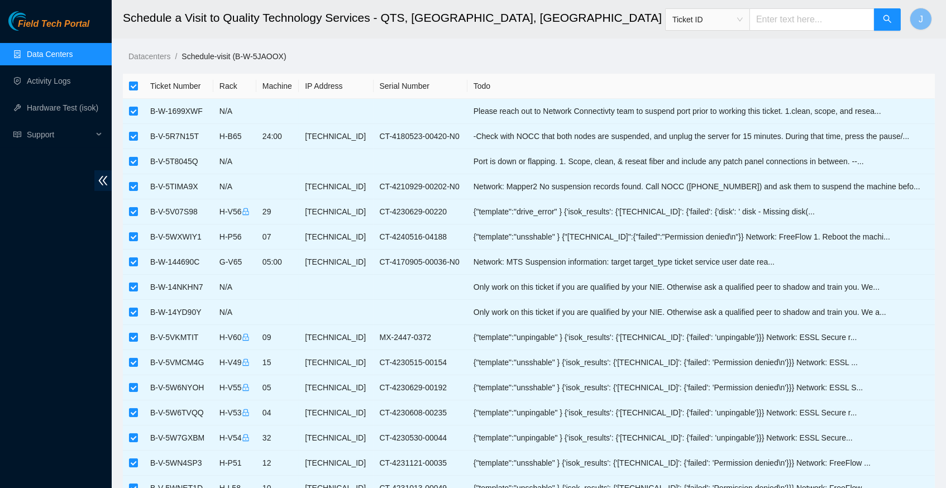
click at [133, 84] on input "checkbox" at bounding box center [133, 86] width 9 height 9
checkbox input "false"
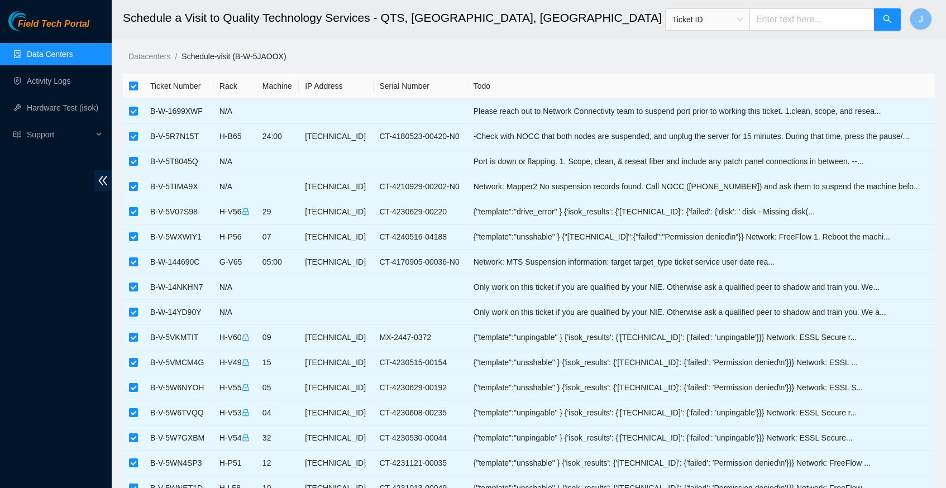
checkbox input "false"
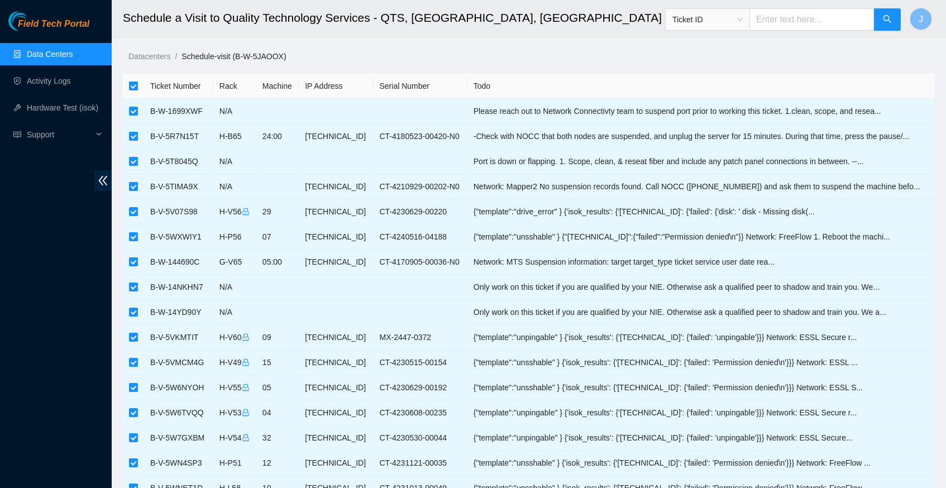
checkbox input "false"
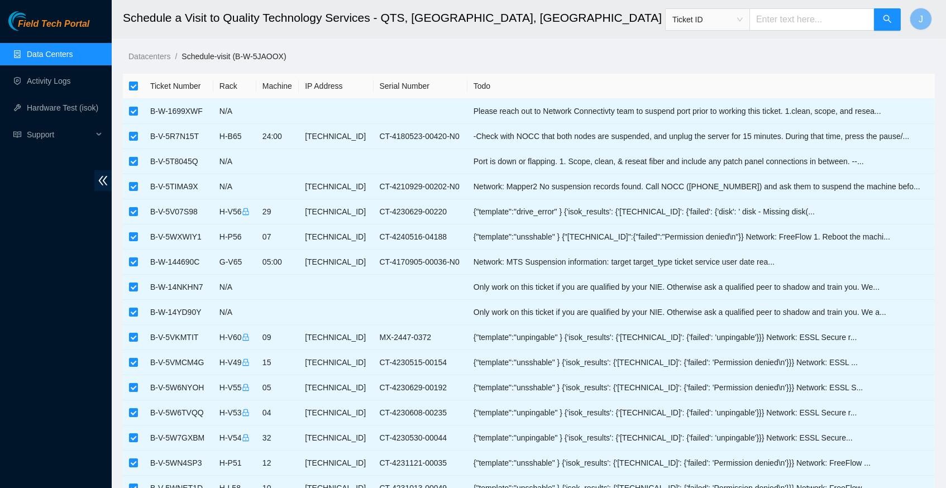
checkbox input "false"
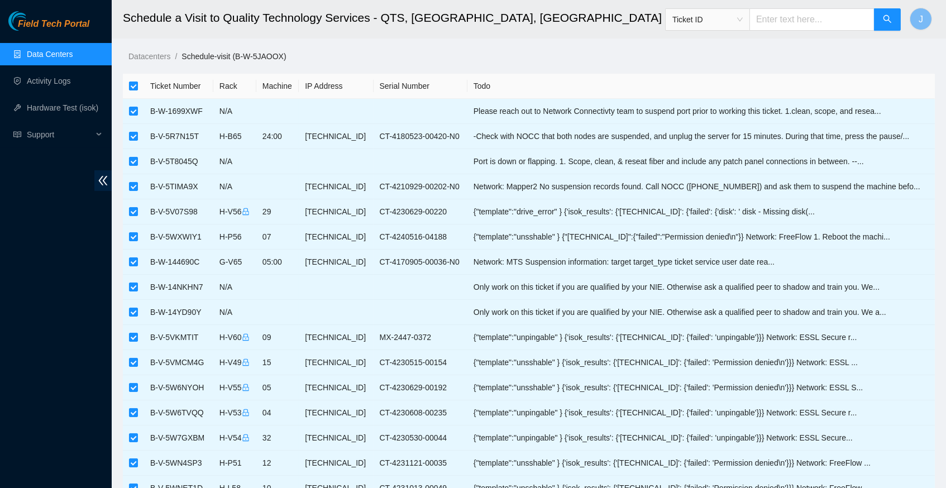
checkbox input "false"
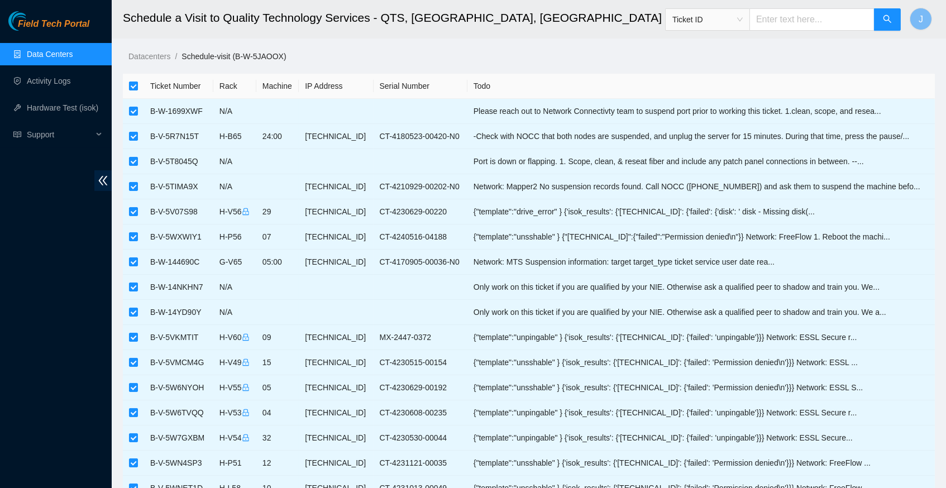
checkbox input "false"
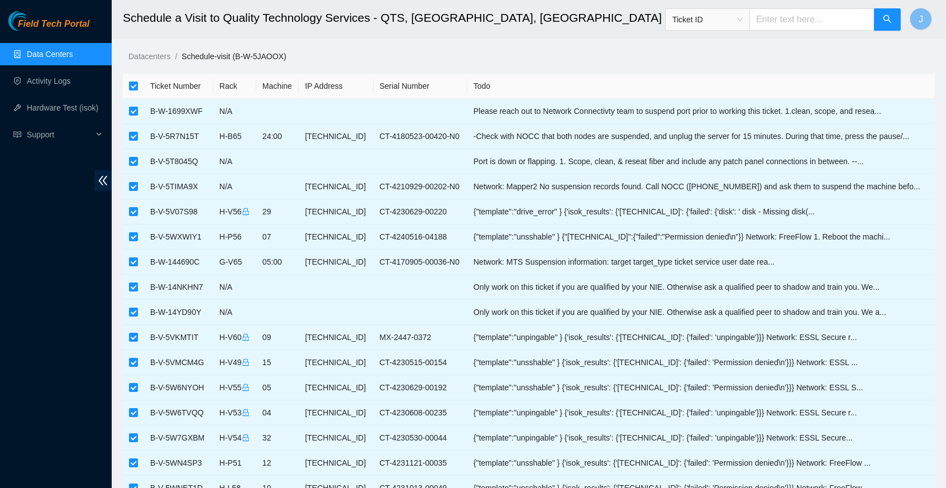
checkbox input "false"
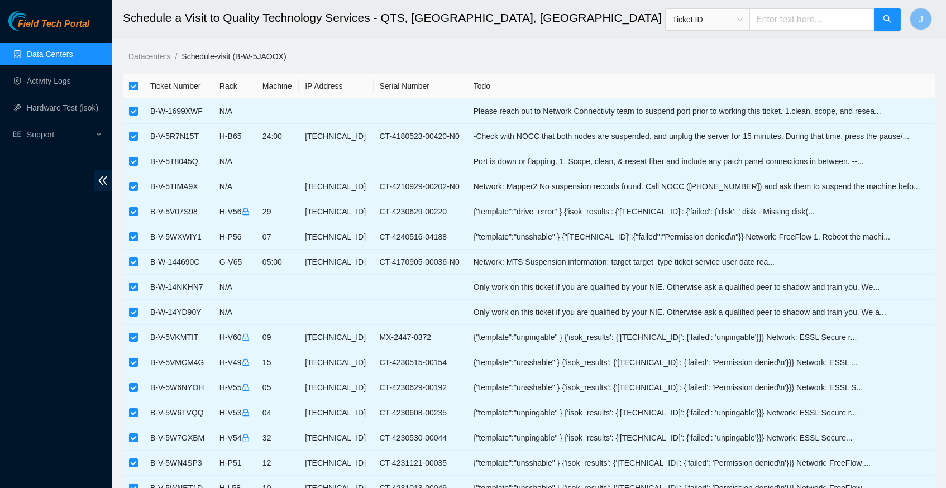
checkbox input "false"
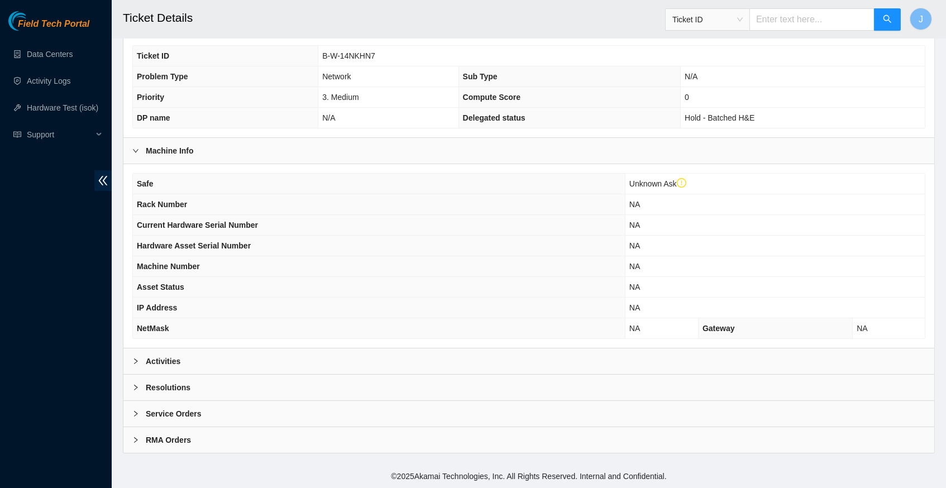
scroll to position [279, 0]
click at [136, 362] on icon "right" at bounding box center [135, 362] width 3 height 6
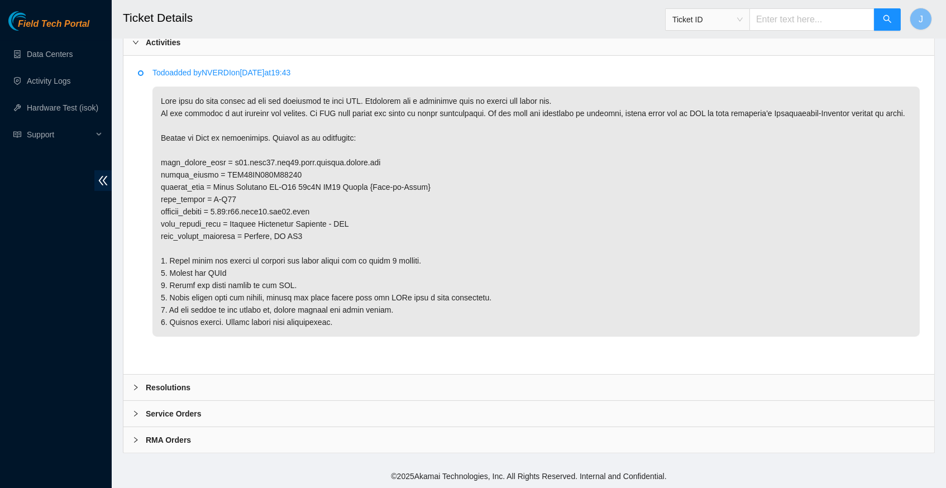
scroll to position [613, 0]
click at [136, 391] on icon "right" at bounding box center [135, 387] width 7 height 7
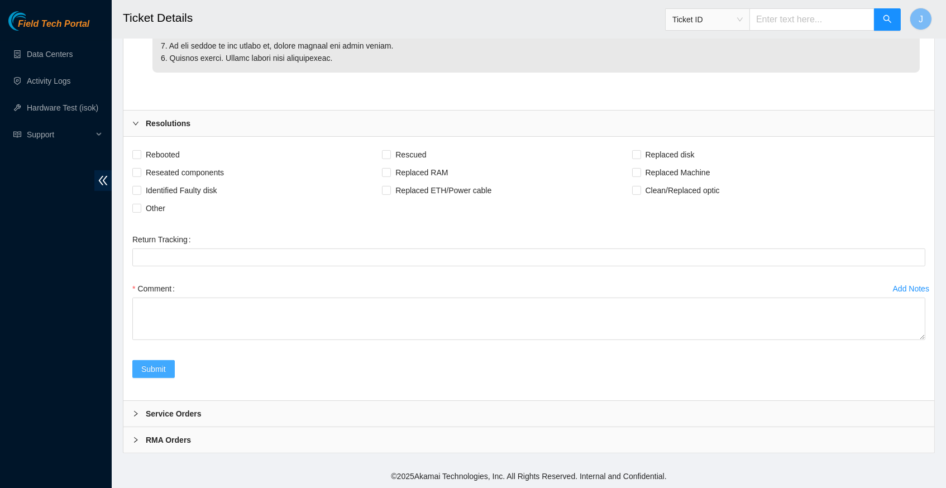
scroll to position [875, 0]
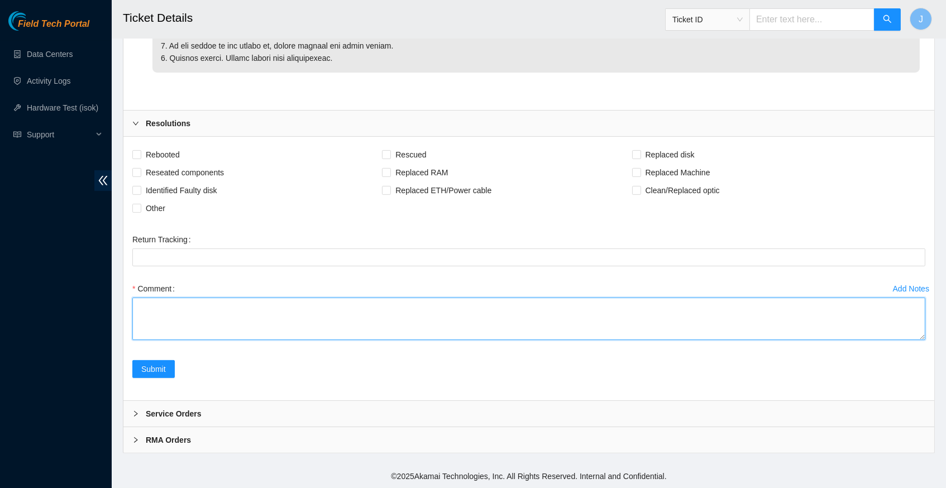
click at [163, 308] on textarea "Comment" at bounding box center [528, 319] width 793 height 42
type textarea "v"
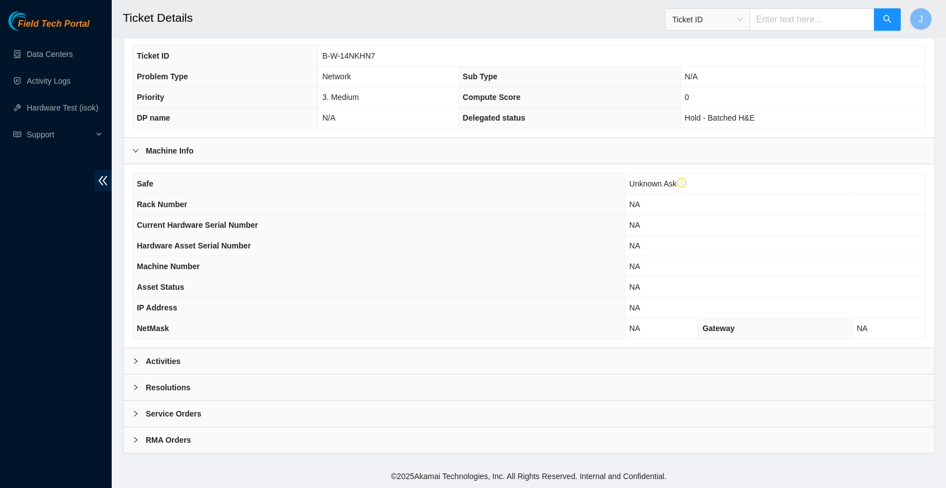
scroll to position [279, 0]
click at [136, 363] on icon "right" at bounding box center [135, 361] width 7 height 7
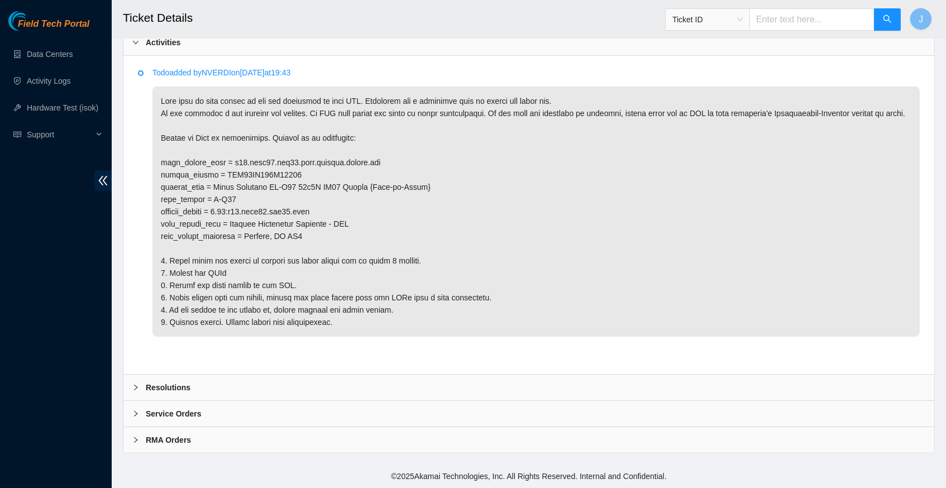
scroll to position [613, 0]
click at [135, 388] on icon "right" at bounding box center [135, 387] width 7 height 7
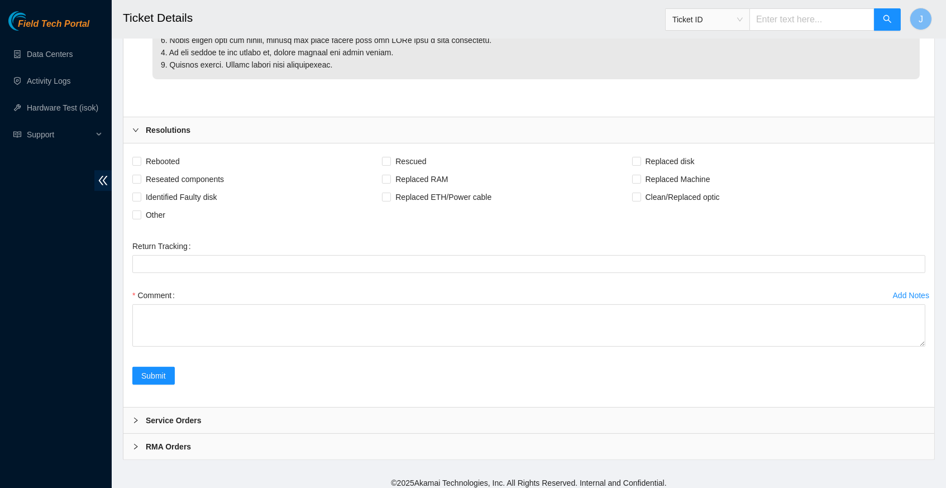
scroll to position [868, 0]
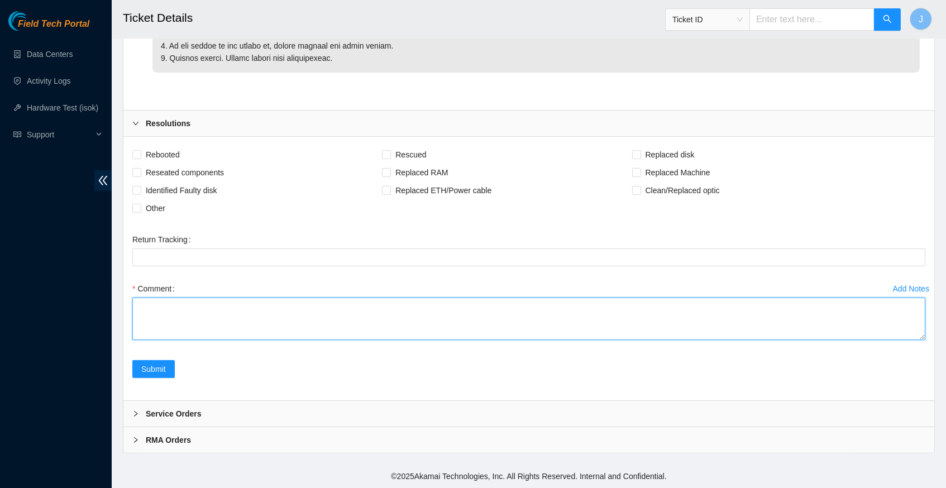
click at [314, 317] on textarea "Comment" at bounding box center [528, 319] width 793 height 42
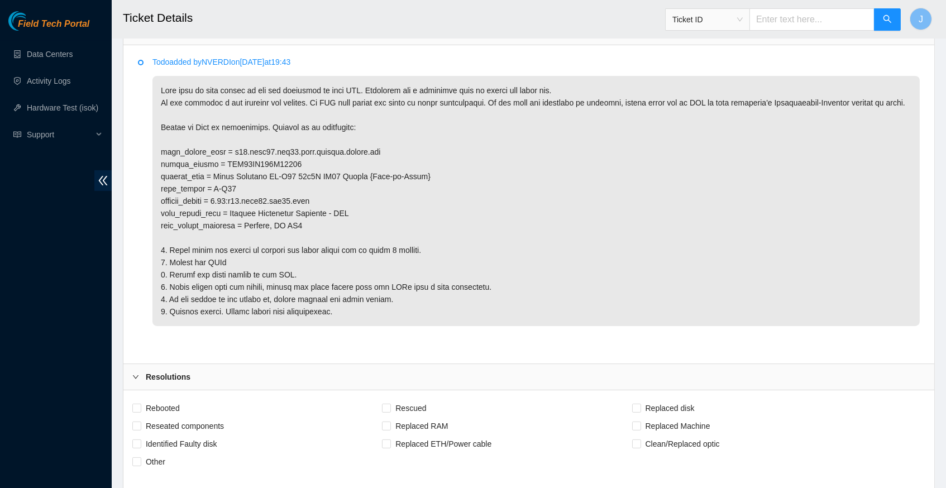
scroll to position [604, 0]
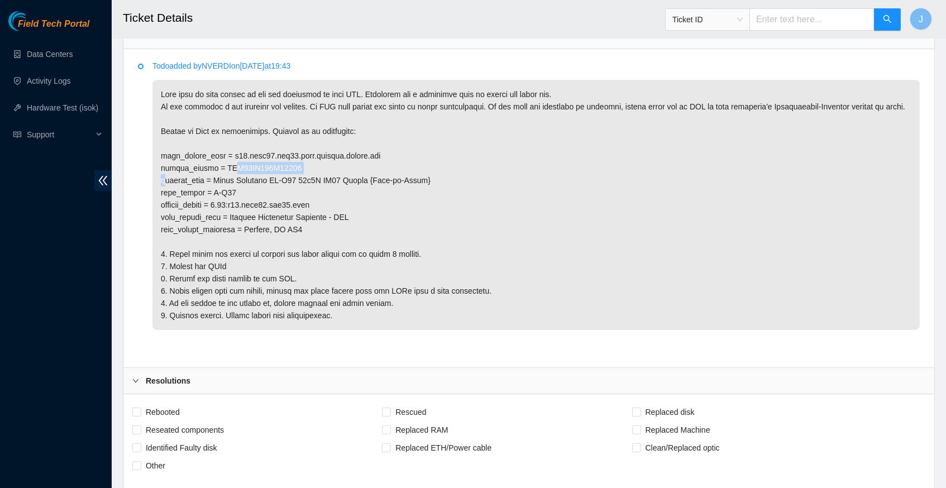
drag, startPoint x: 224, startPoint y: 188, endPoint x: 305, endPoint y: 191, distance: 81.6
click at [305, 191] on p at bounding box center [535, 205] width 767 height 250
copy p "AKC44DT235G00025"
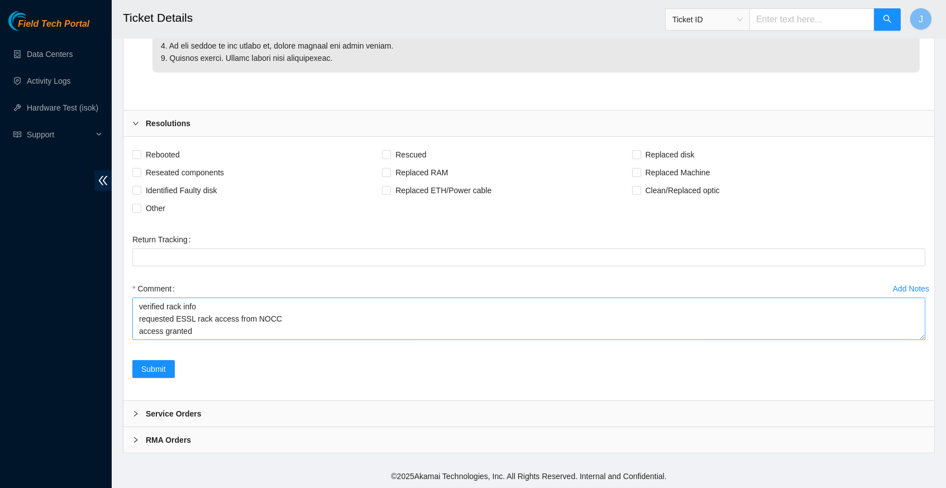
scroll to position [1052, 0]
click at [209, 298] on textarea "verified rack info requested ESSL rack access from NOCC access granted unplugged" at bounding box center [528, 319] width 793 height 42
paste textarea "AKC44DT235G00025"
type textarea "verified rack info requested ESSL rack access from NOCC access granted unplugge…"
click at [163, 371] on span "Submit" at bounding box center [153, 369] width 25 height 12
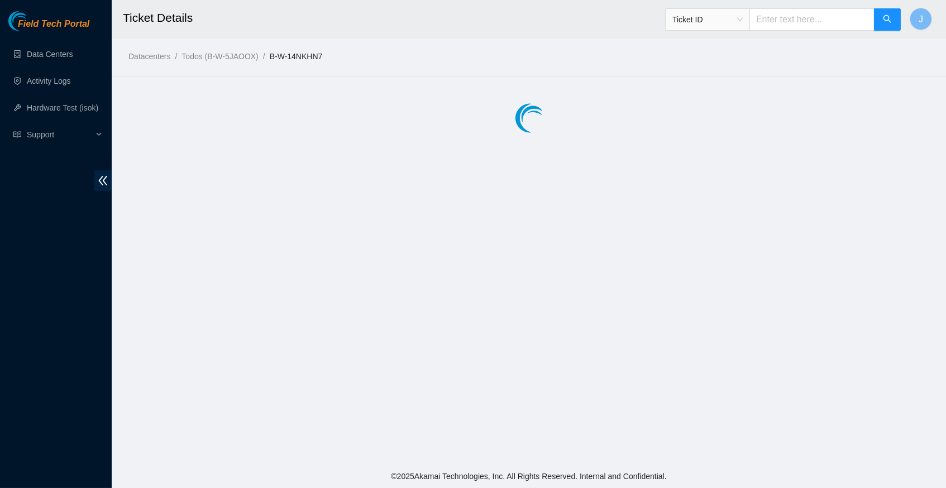
scroll to position [0, 0]
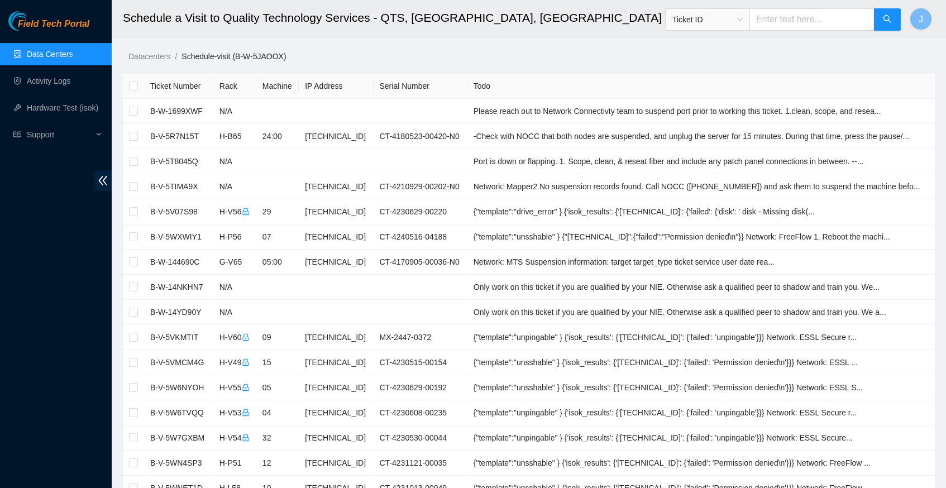
click at [31, 54] on link "Data Centers" at bounding box center [50, 54] width 46 height 9
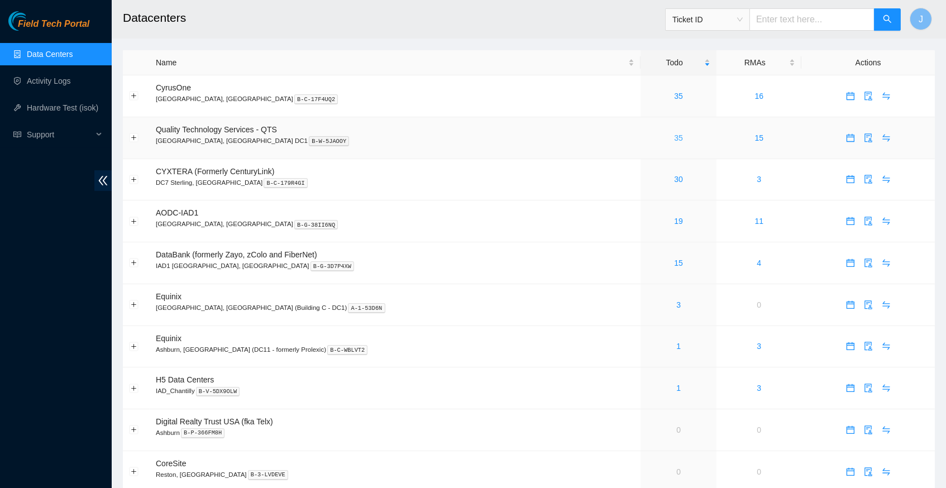
click at [674, 133] on link "35" at bounding box center [678, 137] width 9 height 9
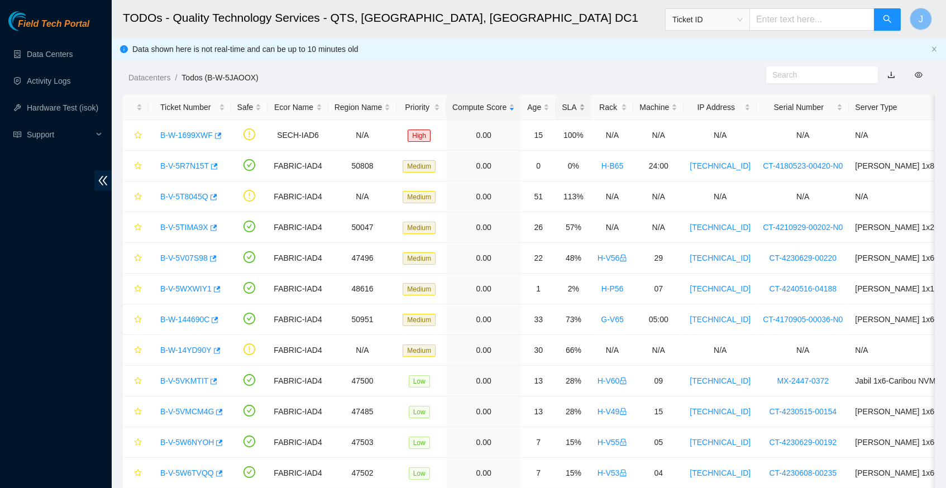
click at [585, 106] on div "SLA" at bounding box center [573, 107] width 23 height 12
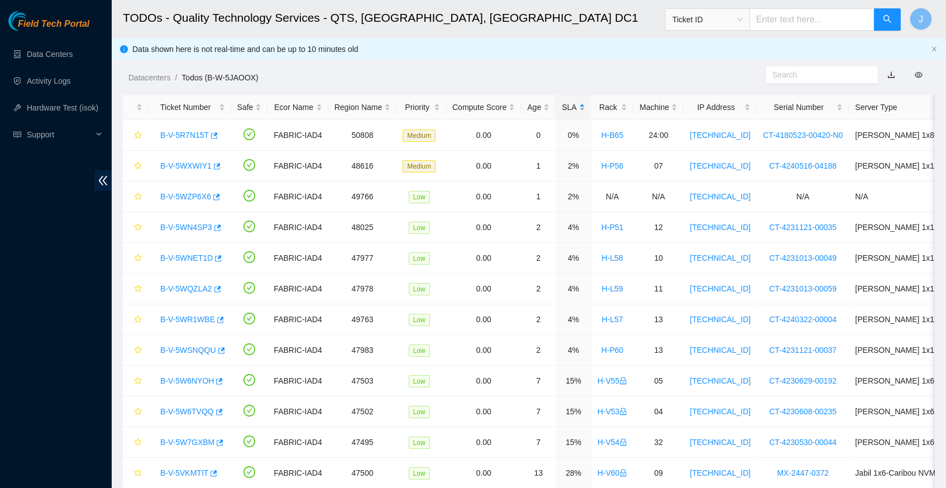
click at [585, 106] on div "SLA" at bounding box center [573, 107] width 23 height 12
